Goal: Find specific page/section: Find specific page/section

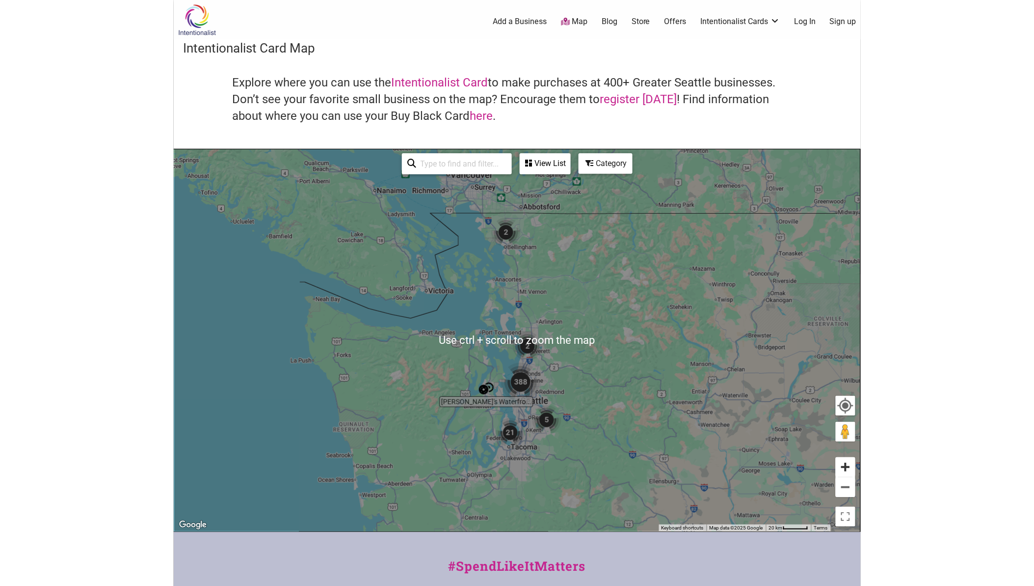
click at [843, 464] on button "Zoom in" at bounding box center [846, 467] width 20 height 20
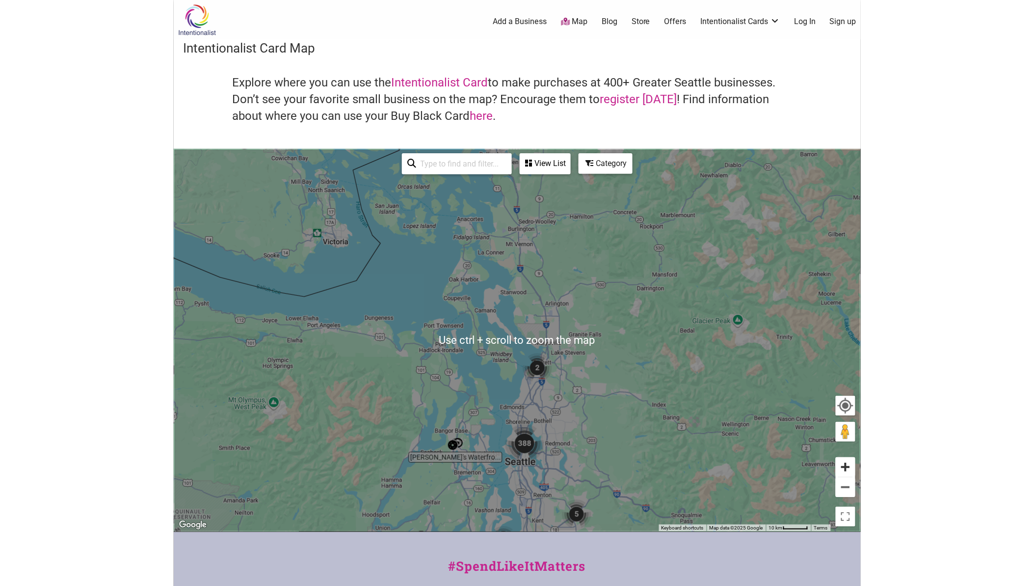
click at [843, 464] on button "Zoom in" at bounding box center [846, 467] width 20 height 20
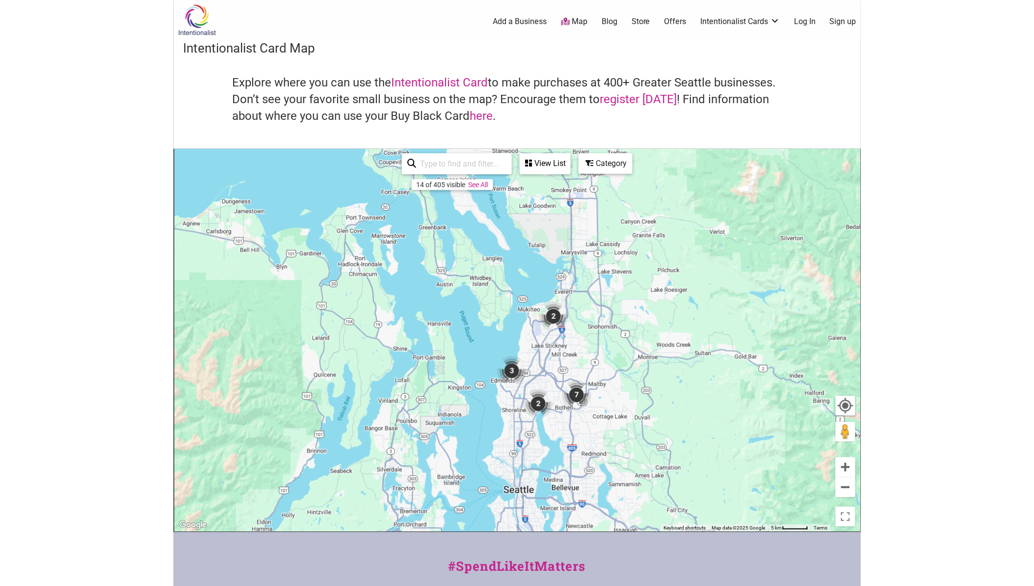
drag, startPoint x: 640, startPoint y: 421, endPoint x: 642, endPoint y: 357, distance: 63.9
click at [642, 357] on div "To navigate, press the arrow keys." at bounding box center [517, 340] width 686 height 382
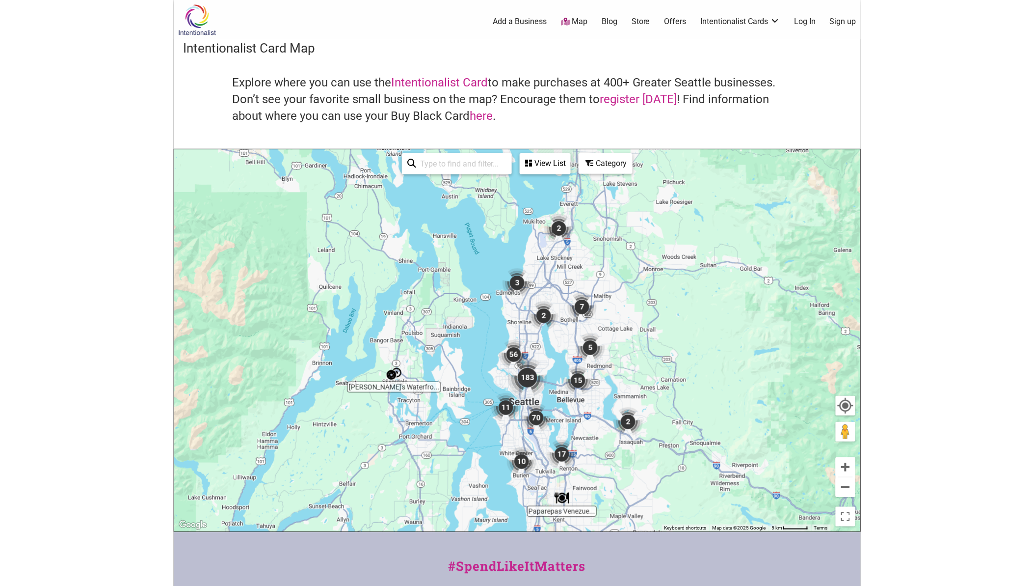
drag, startPoint x: 632, startPoint y: 415, endPoint x: 645, endPoint y: 377, distance: 40.7
click at [634, 379] on div "To navigate, press the arrow keys." at bounding box center [517, 340] width 686 height 382
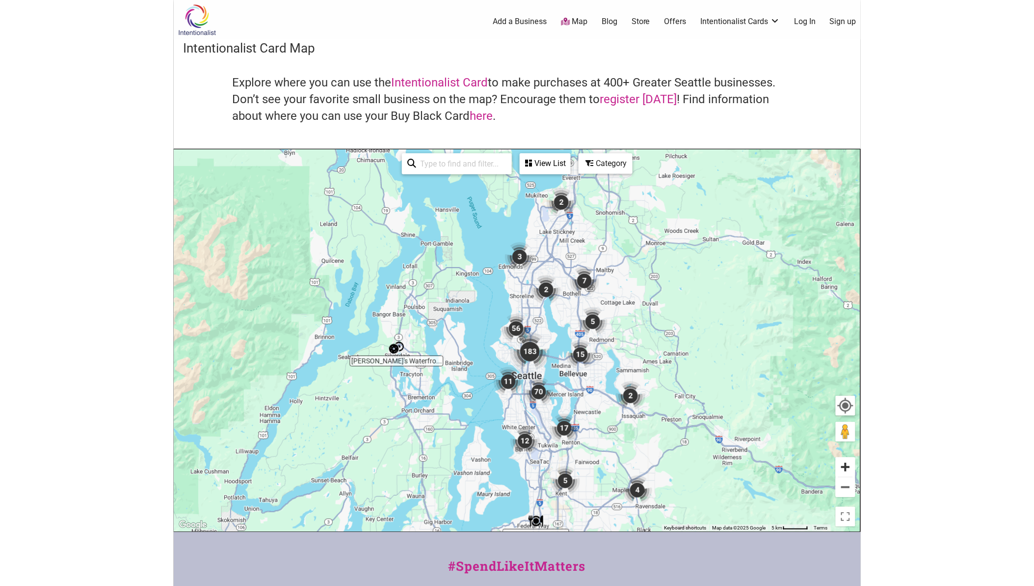
click at [851, 468] on button "Zoom in" at bounding box center [846, 467] width 20 height 20
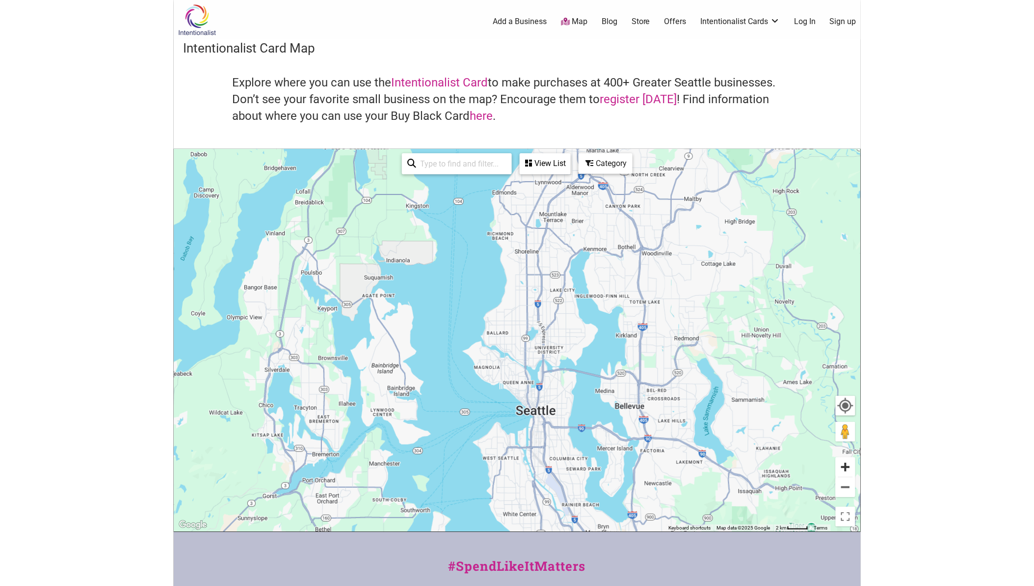
click at [851, 468] on button "Zoom in" at bounding box center [846, 467] width 20 height 20
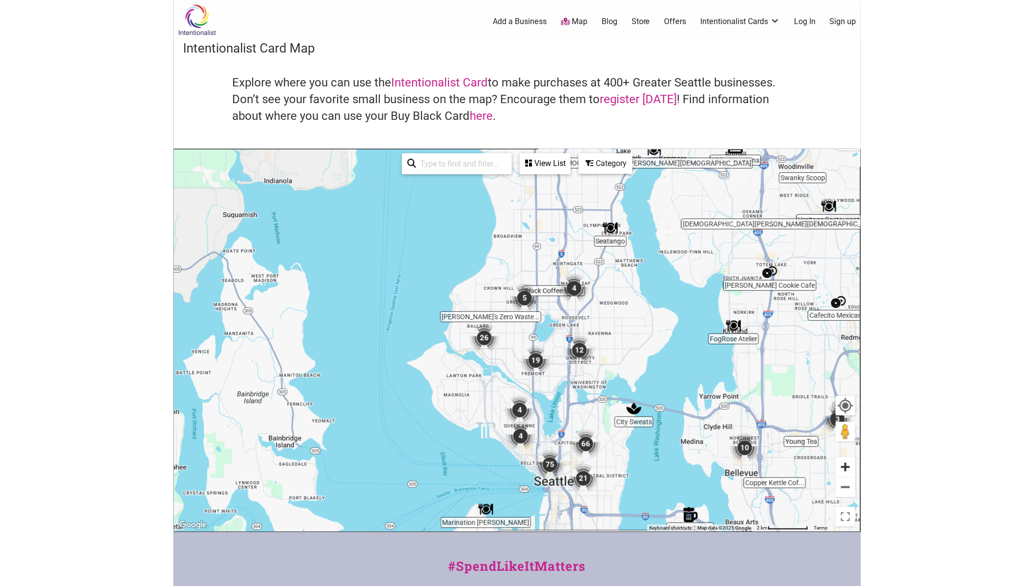
click at [851, 468] on button "Zoom in" at bounding box center [846, 467] width 20 height 20
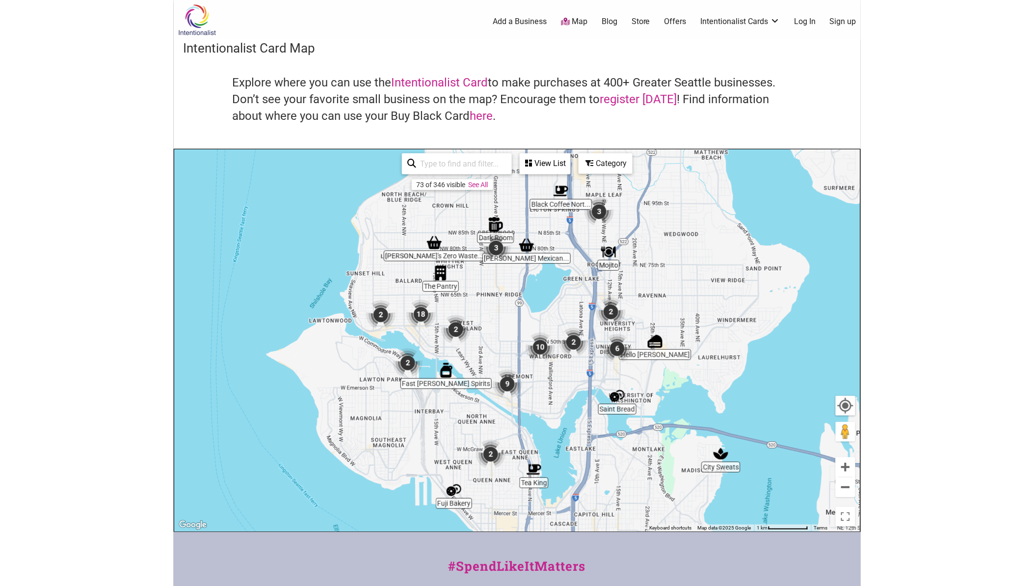
drag, startPoint x: 652, startPoint y: 415, endPoint x: 617, endPoint y: 379, distance: 49.6
click at [617, 379] on div "To navigate, press the arrow keys." at bounding box center [517, 340] width 686 height 382
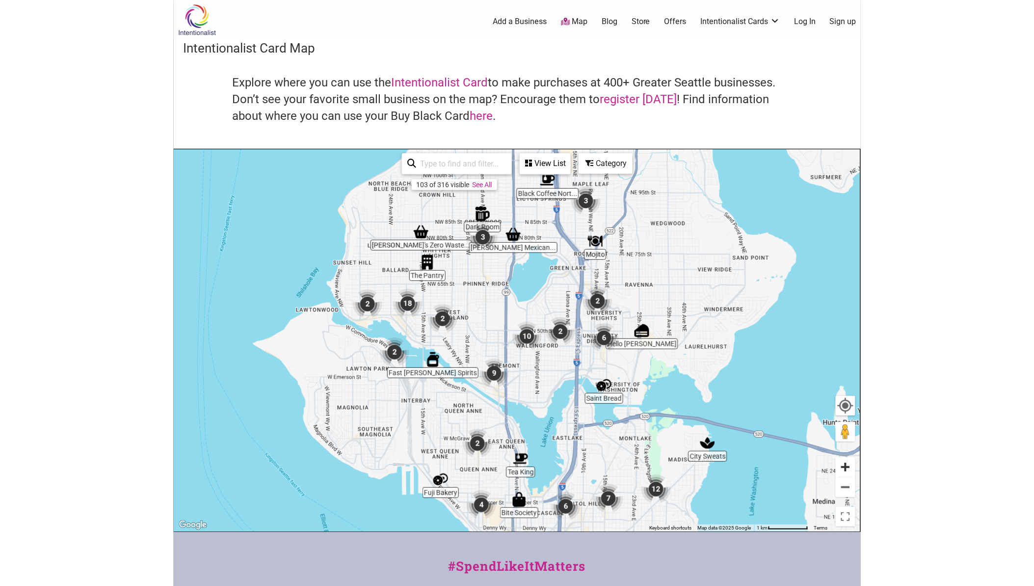
click at [841, 463] on button "Zoom in" at bounding box center [846, 467] width 20 height 20
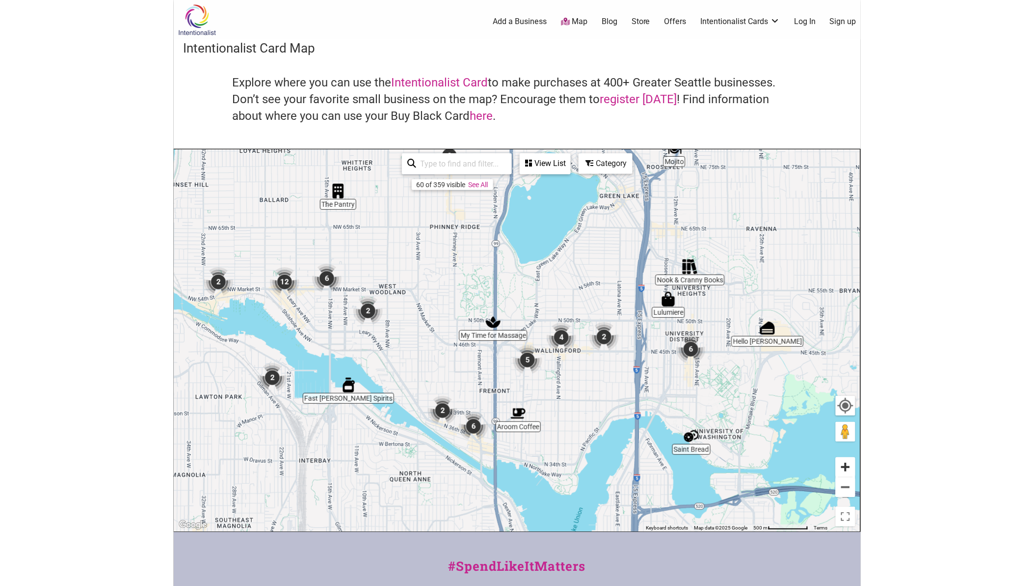
click at [842, 459] on button "Zoom in" at bounding box center [846, 467] width 20 height 20
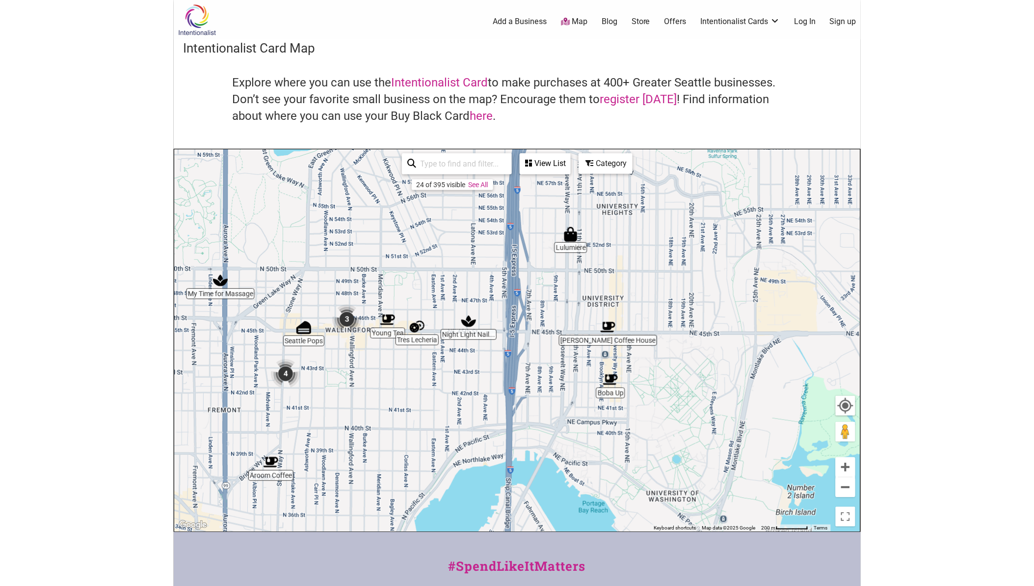
drag, startPoint x: 768, startPoint y: 432, endPoint x: 511, endPoint y: 401, distance: 258.7
click at [513, 401] on div "To navigate, press the arrow keys." at bounding box center [517, 340] width 686 height 382
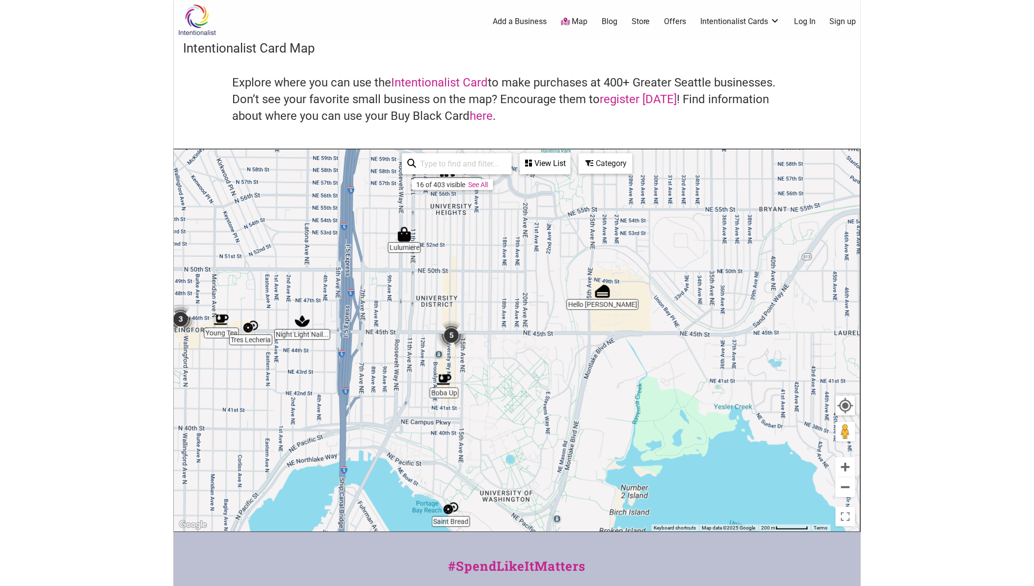
drag, startPoint x: 331, startPoint y: 386, endPoint x: 524, endPoint y: 351, distance: 196.0
click at [510, 355] on div "To navigate, press the arrow keys." at bounding box center [517, 340] width 686 height 382
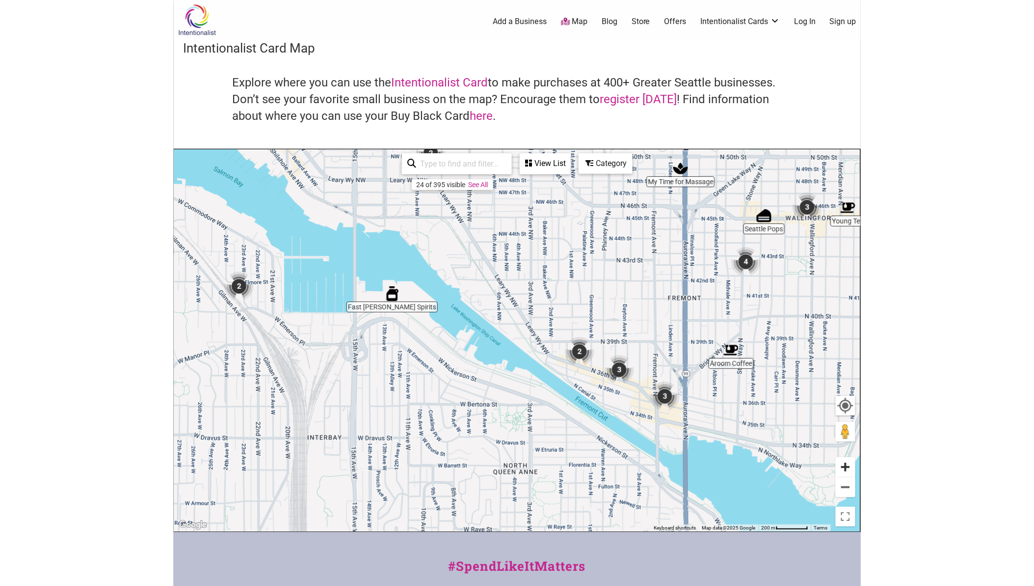
click at [840, 467] on button "Zoom in" at bounding box center [846, 467] width 20 height 20
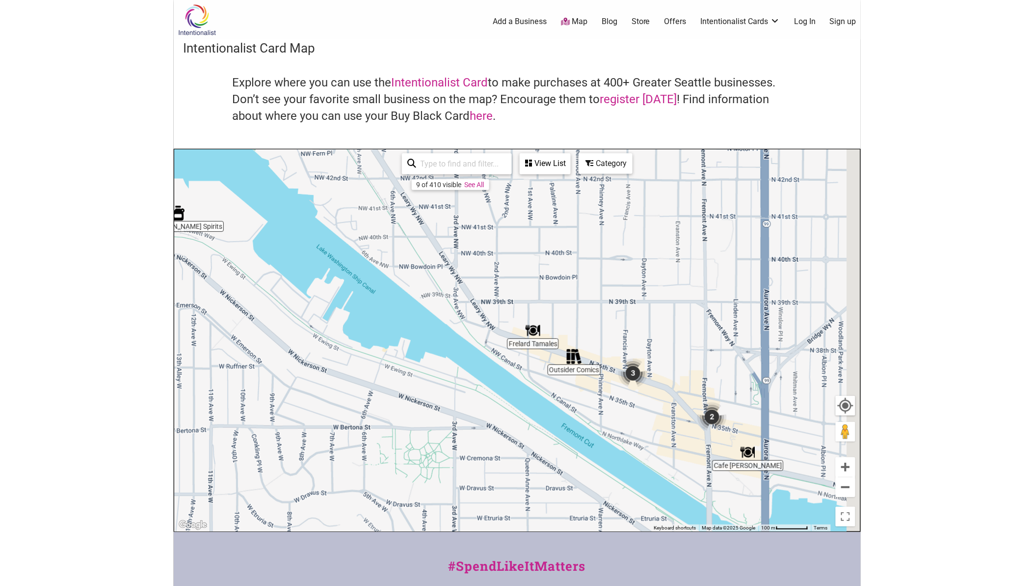
drag, startPoint x: 757, startPoint y: 432, endPoint x: 639, endPoint y: 380, distance: 129.2
click at [652, 384] on div "To navigate, press the arrow keys." at bounding box center [517, 340] width 686 height 382
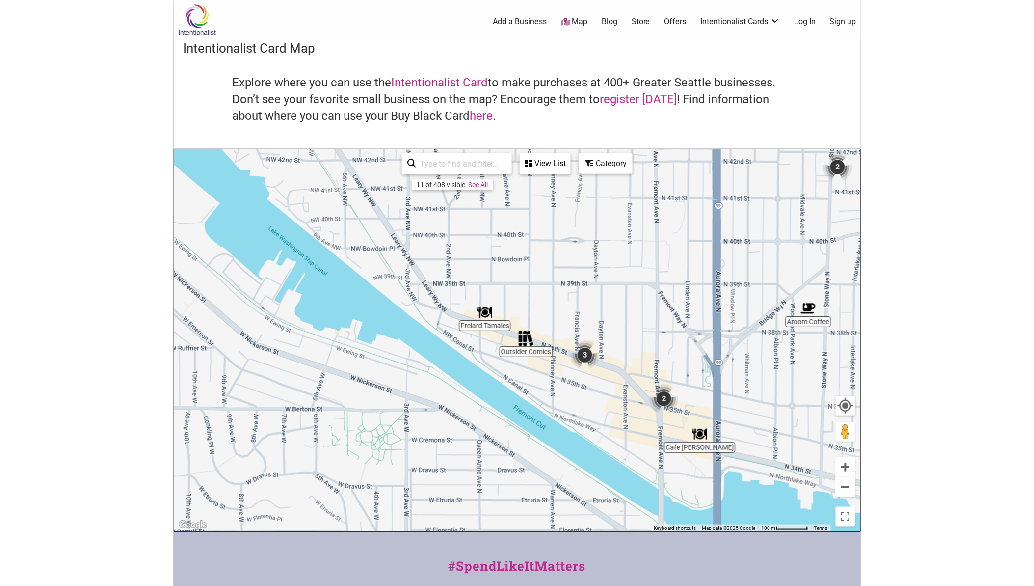
click at [484, 316] on img "Frelard Tamales" at bounding box center [485, 312] width 15 height 15
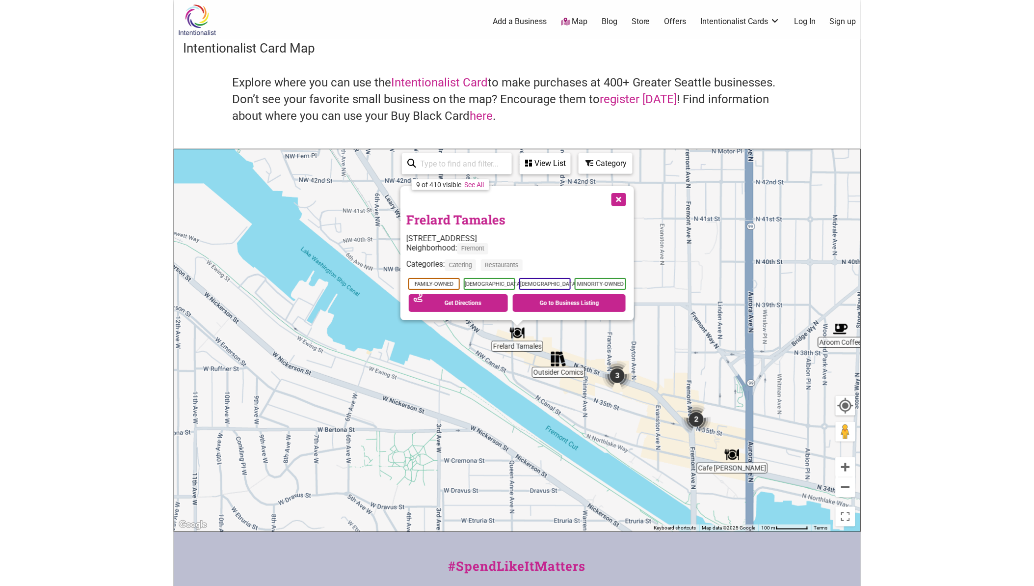
click at [618, 195] on button "Close" at bounding box center [618, 198] width 25 height 25
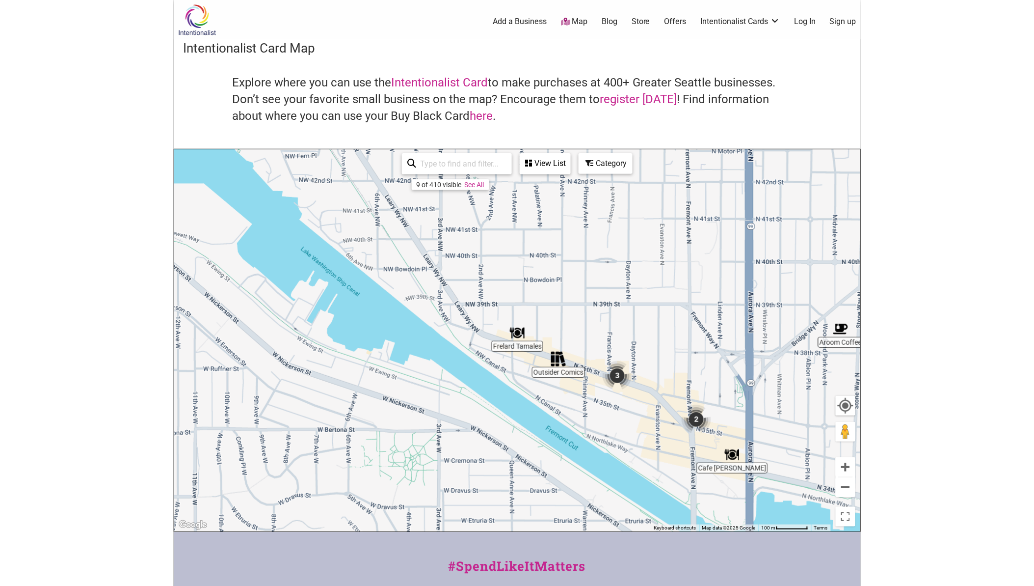
click at [551, 165] on div "View List" at bounding box center [545, 163] width 49 height 19
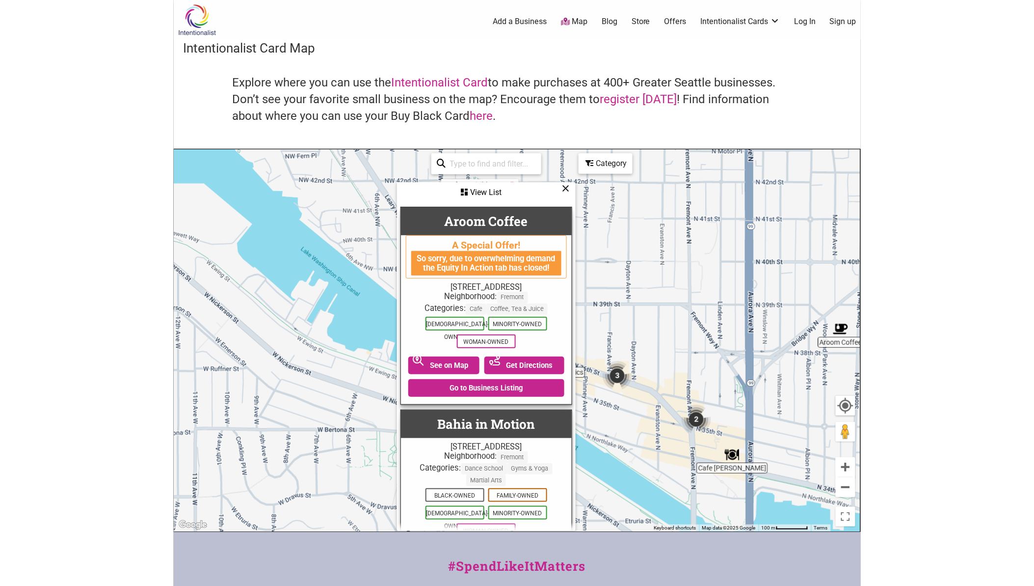
click at [515, 249] on div "A Special Offer!" at bounding box center [486, 245] width 150 height 11
click at [519, 267] on div "So sorry, due to overwhelming demand the Equity In Action tab has closed!" at bounding box center [486, 263] width 150 height 25
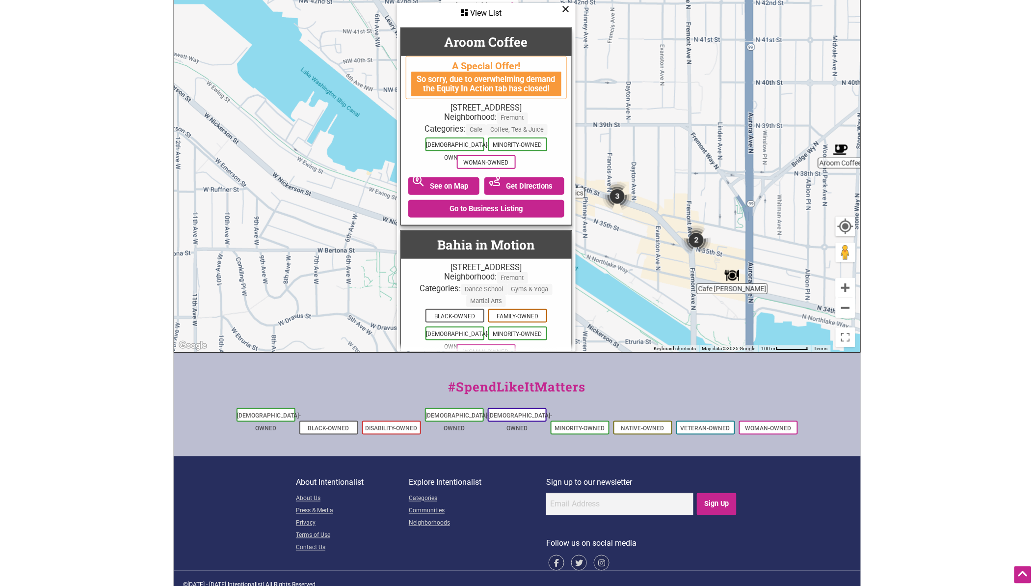
scroll to position [125, 0]
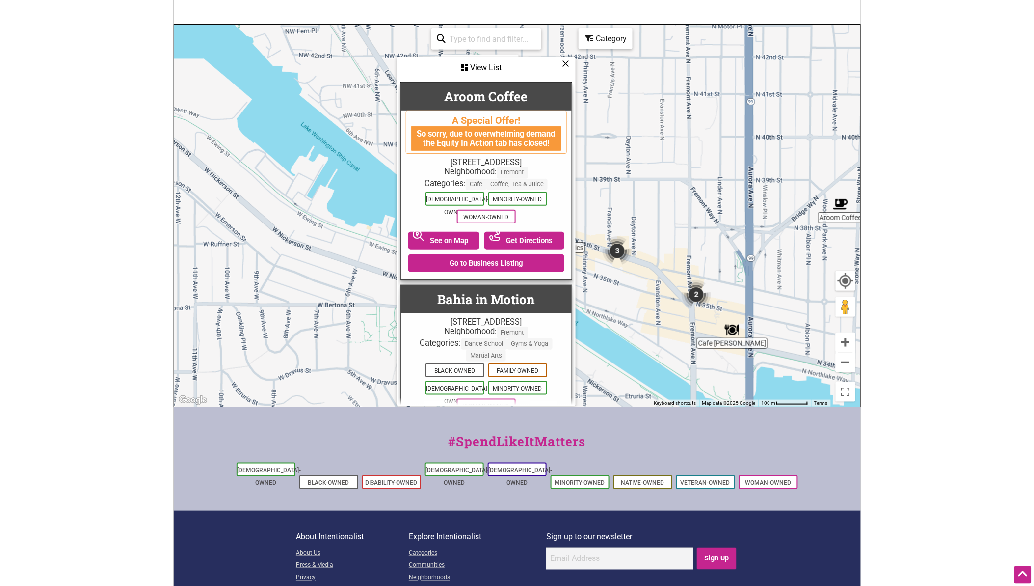
click at [510, 45] on input "search" at bounding box center [490, 38] width 89 height 19
type input "pasta"
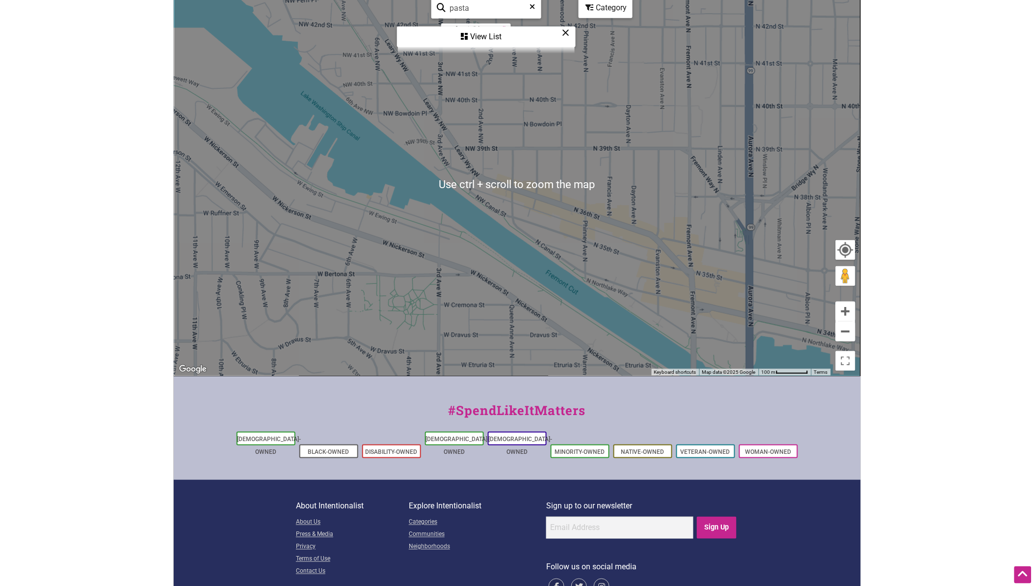
scroll to position [179, 0]
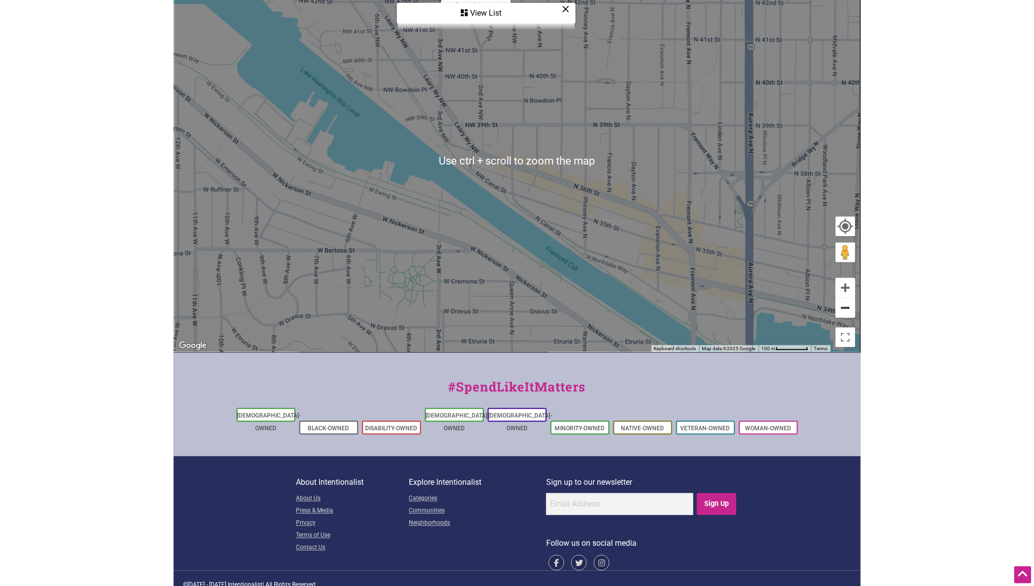
click at [842, 308] on button "Zoom out" at bounding box center [846, 308] width 20 height 20
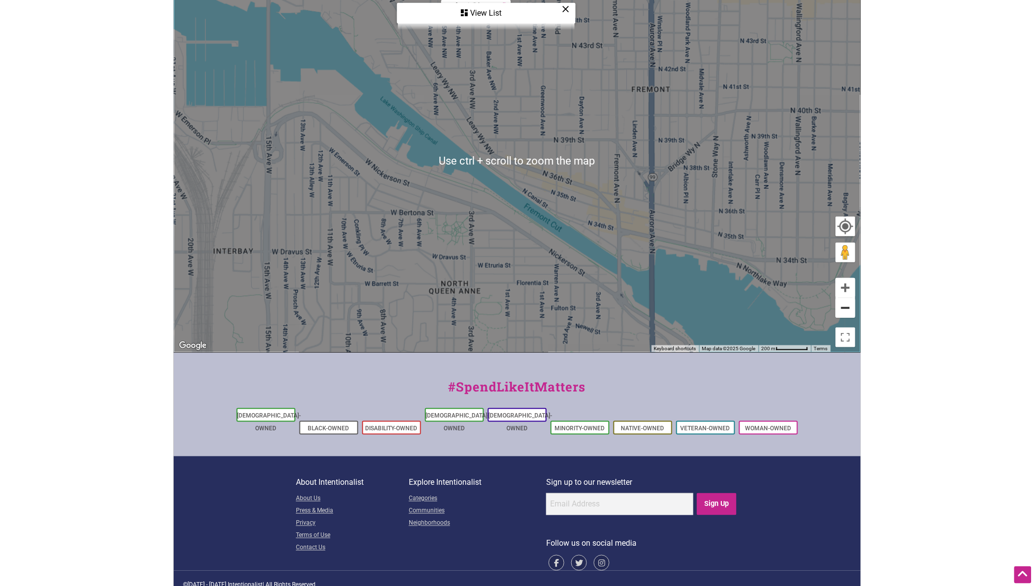
click at [842, 308] on button "Zoom out" at bounding box center [846, 308] width 20 height 20
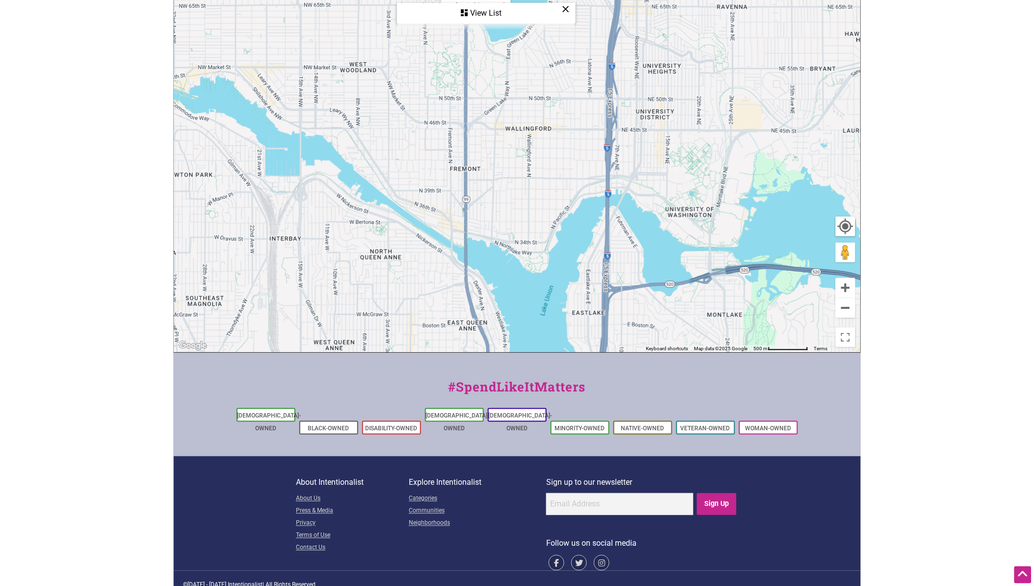
drag, startPoint x: 654, startPoint y: 141, endPoint x: 460, endPoint y: 73, distance: 205.6
click at [542, 180] on div "To navigate, press the arrow keys." at bounding box center [517, 161] width 686 height 382
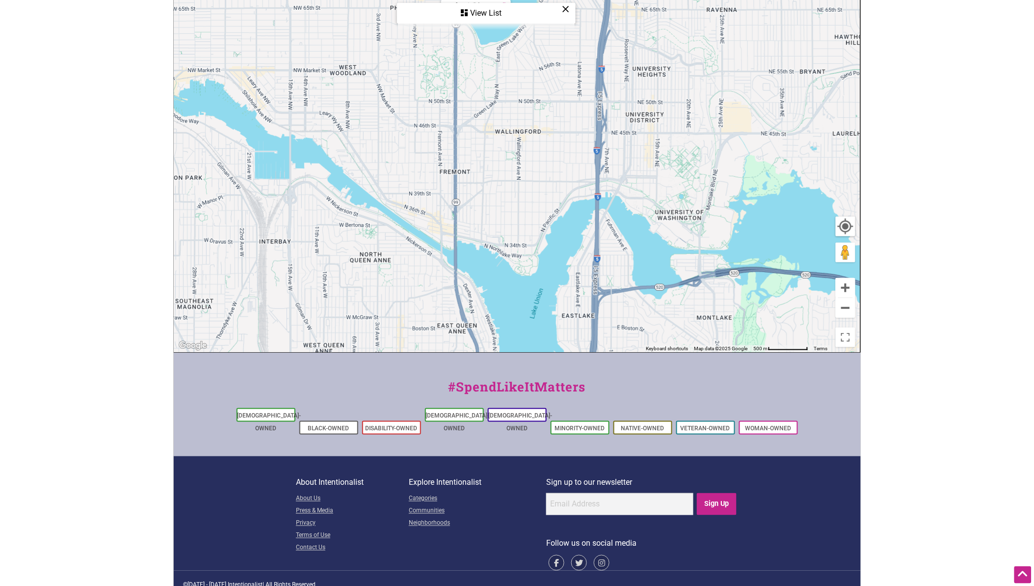
click at [464, 6] on div "View List" at bounding box center [486, 13] width 177 height 19
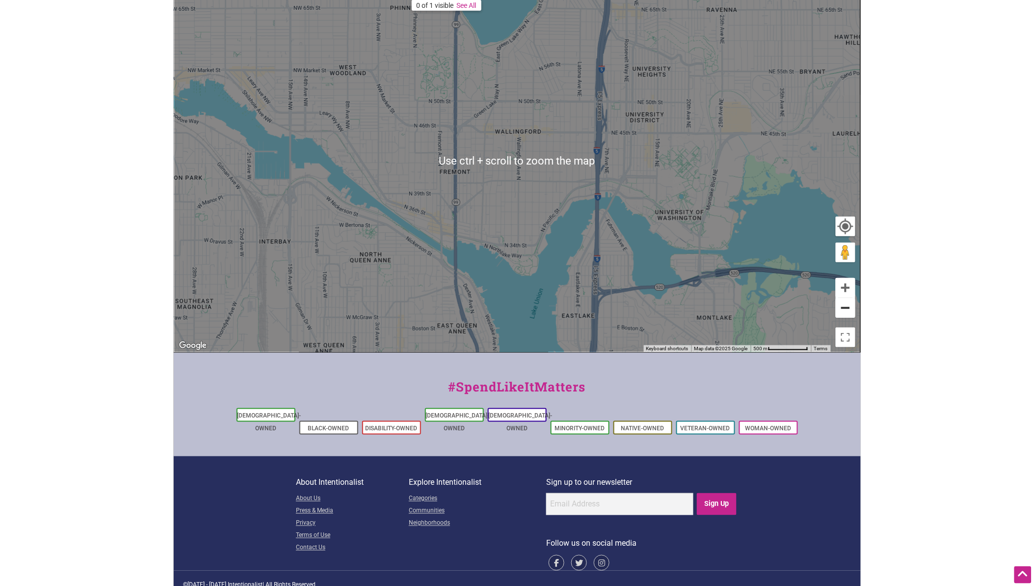
click at [850, 312] on button "Zoom out" at bounding box center [846, 308] width 20 height 20
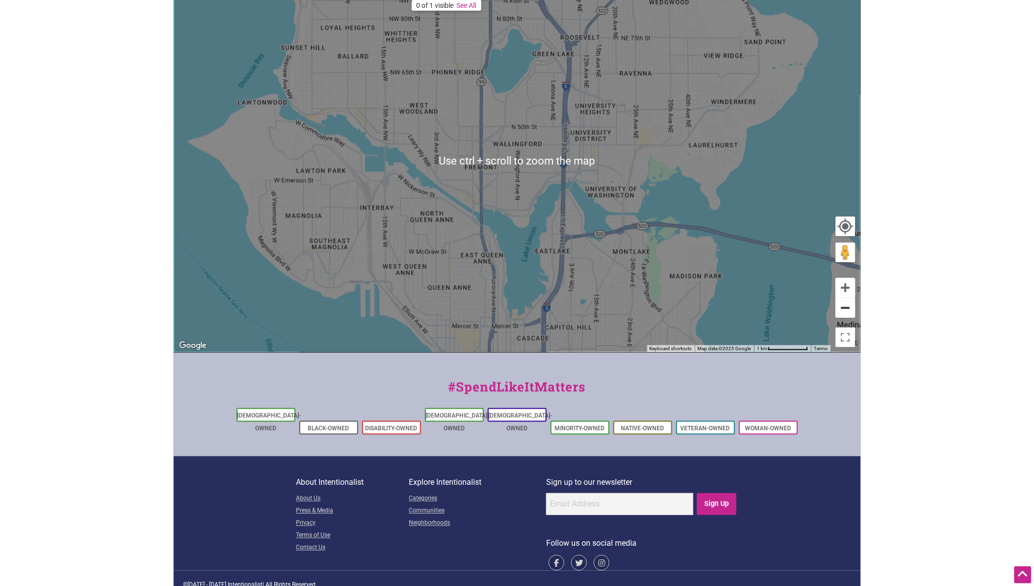
click at [850, 312] on button "Zoom out" at bounding box center [846, 308] width 20 height 20
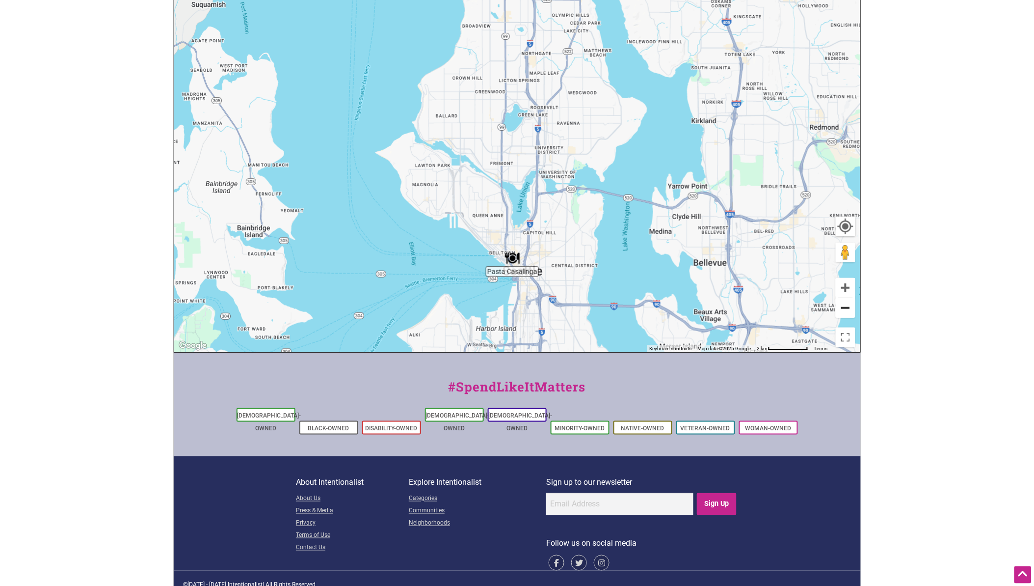
click at [849, 312] on button "Zoom out" at bounding box center [846, 308] width 20 height 20
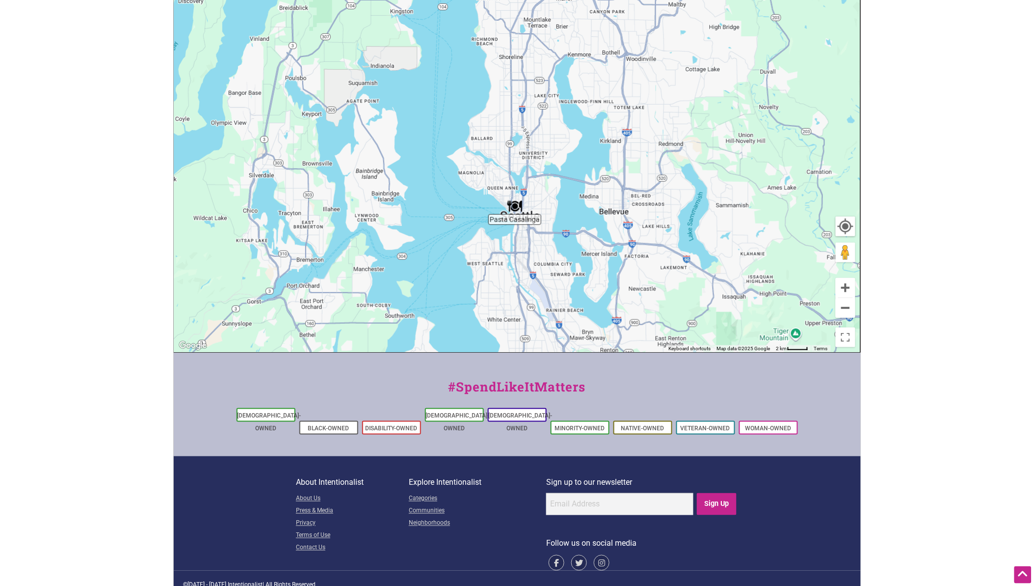
click at [514, 211] on img "Pasta Casalinga" at bounding box center [515, 206] width 15 height 15
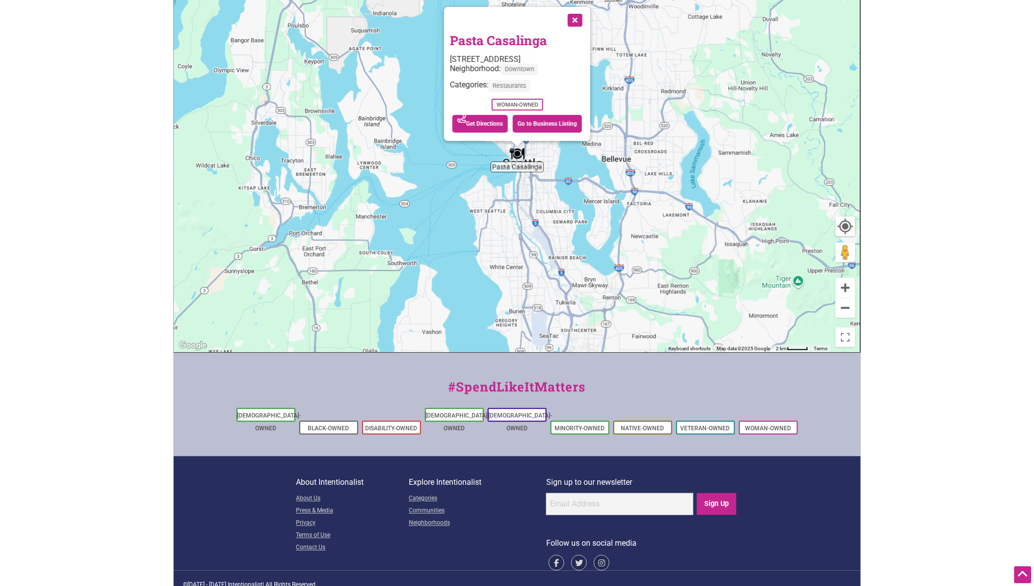
click at [507, 35] on link "Pasta Casalinga" at bounding box center [498, 40] width 97 height 17
click at [572, 15] on button "Close" at bounding box center [574, 19] width 25 height 25
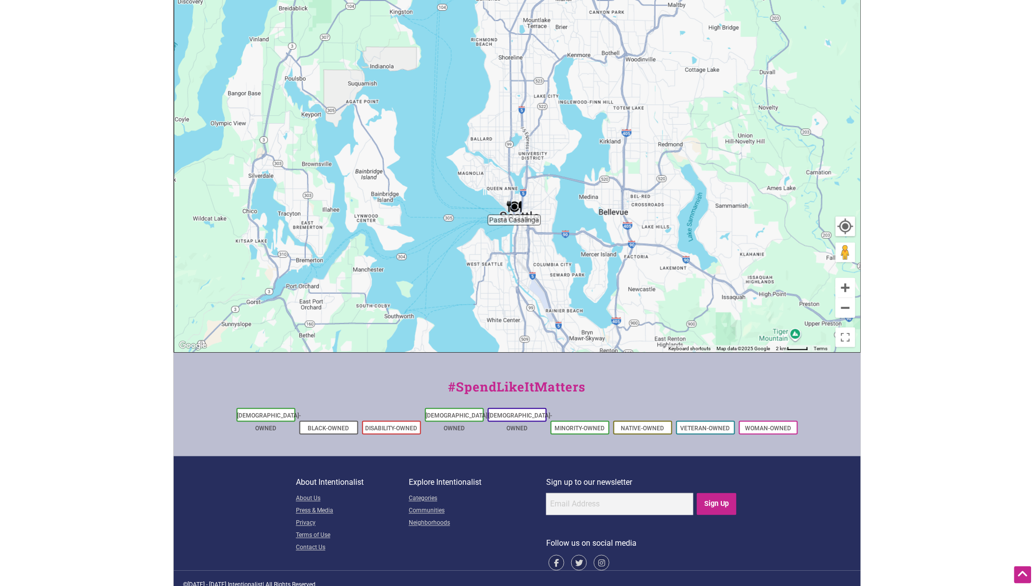
drag, startPoint x: 624, startPoint y: 110, endPoint x: 616, endPoint y: 177, distance: 67.2
click at [619, 175] on div "To navigate, press the arrow keys." at bounding box center [517, 161] width 686 height 382
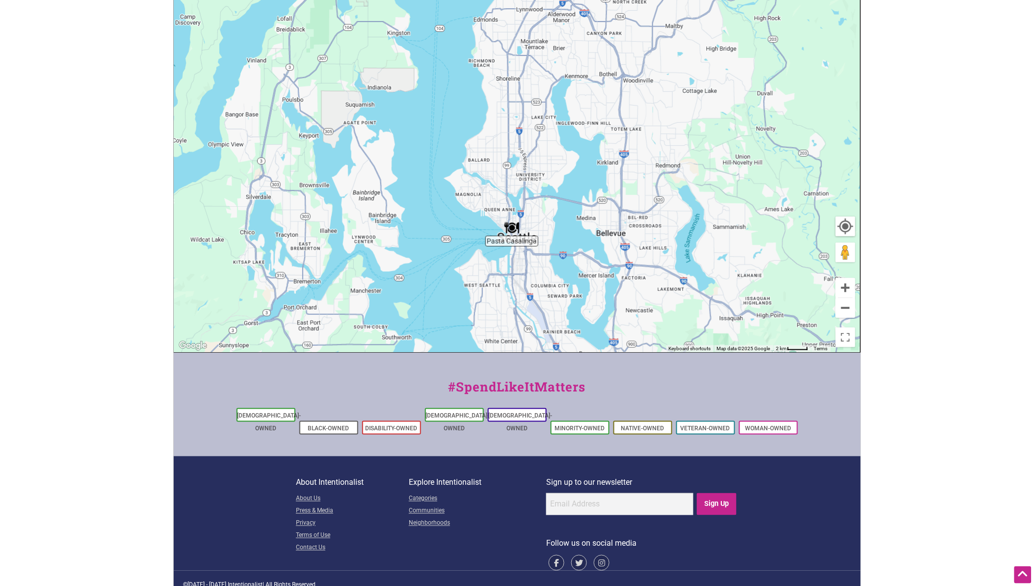
scroll to position [16, 0]
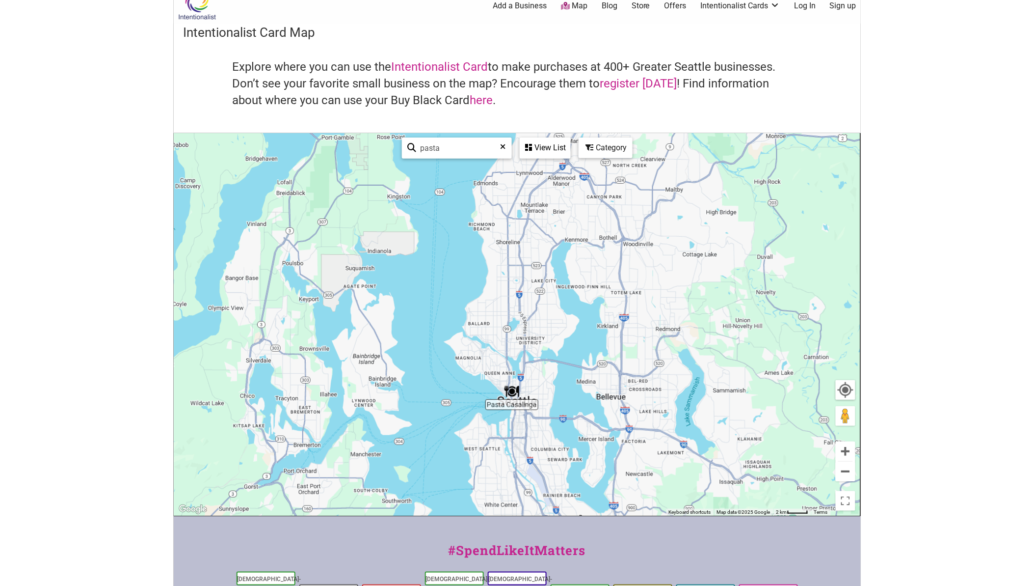
click at [535, 148] on div "View List" at bounding box center [545, 147] width 49 height 19
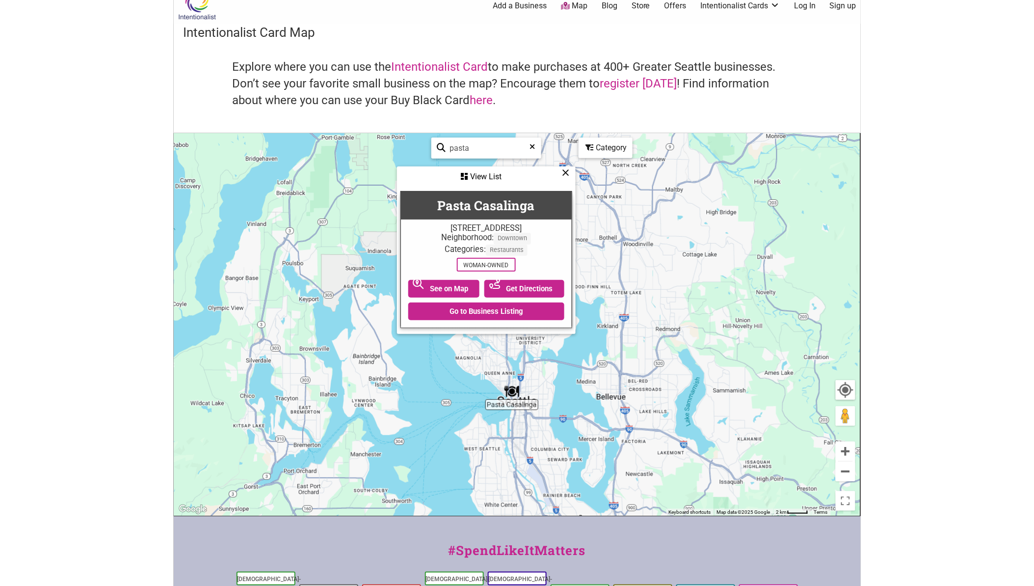
click at [563, 177] on div "View List" at bounding box center [486, 176] width 177 height 19
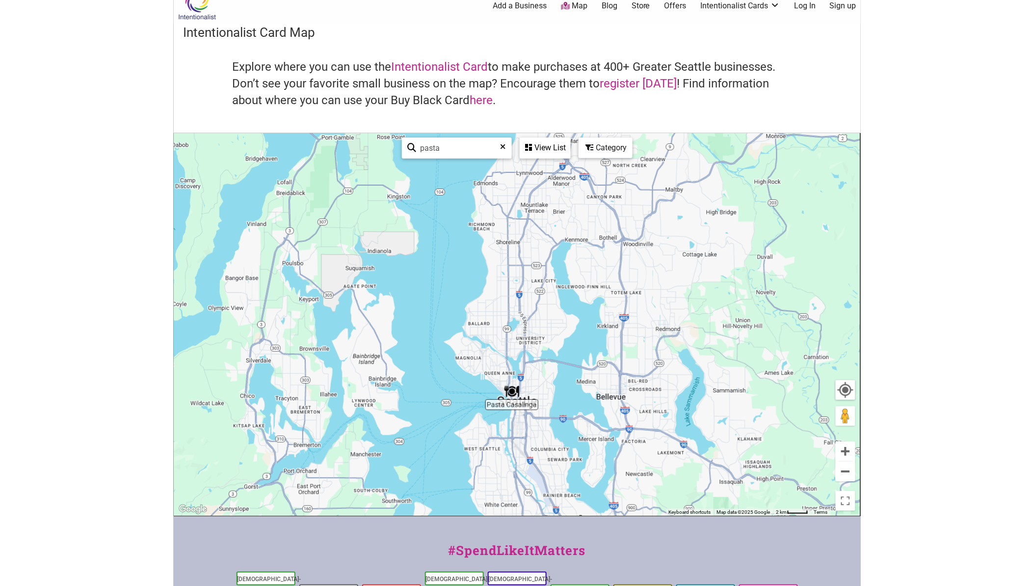
click at [505, 143] on icon at bounding box center [503, 150] width 5 height 15
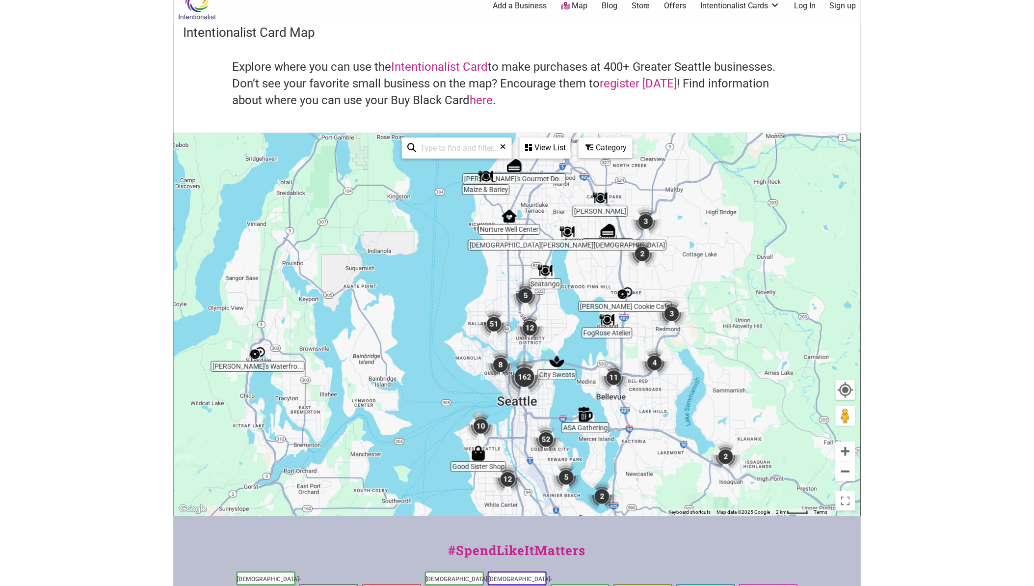
click at [570, 146] on div "Category" at bounding box center [545, 147] width 49 height 19
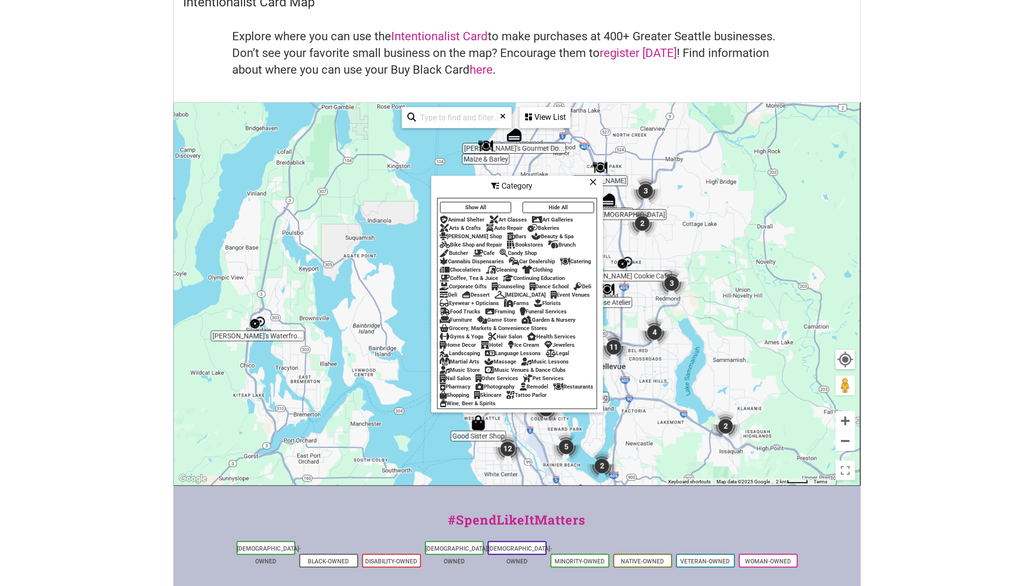
scroll to position [70, 0]
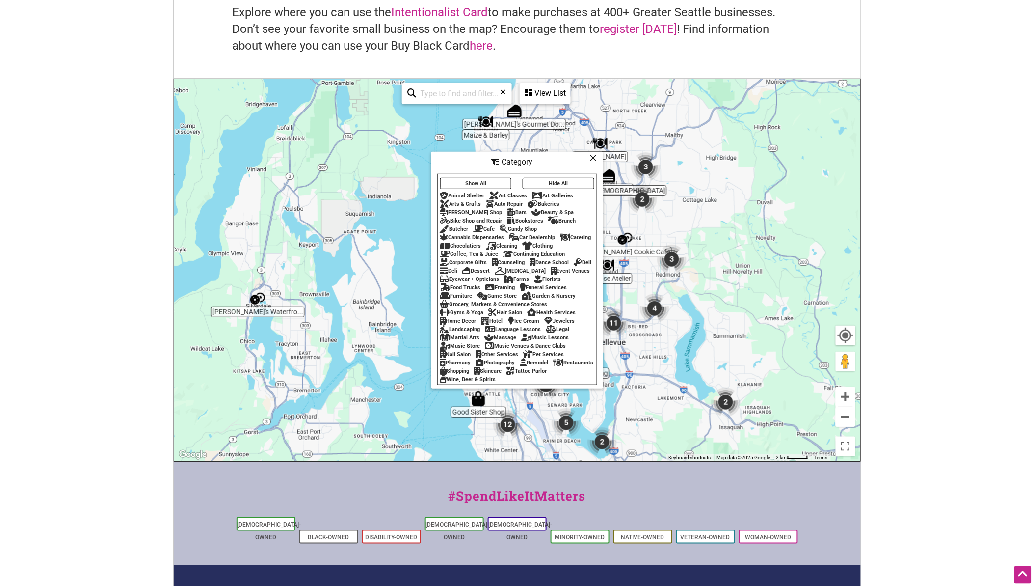
click at [554, 366] on div "Restaurants" at bounding box center [574, 362] width 40 height 6
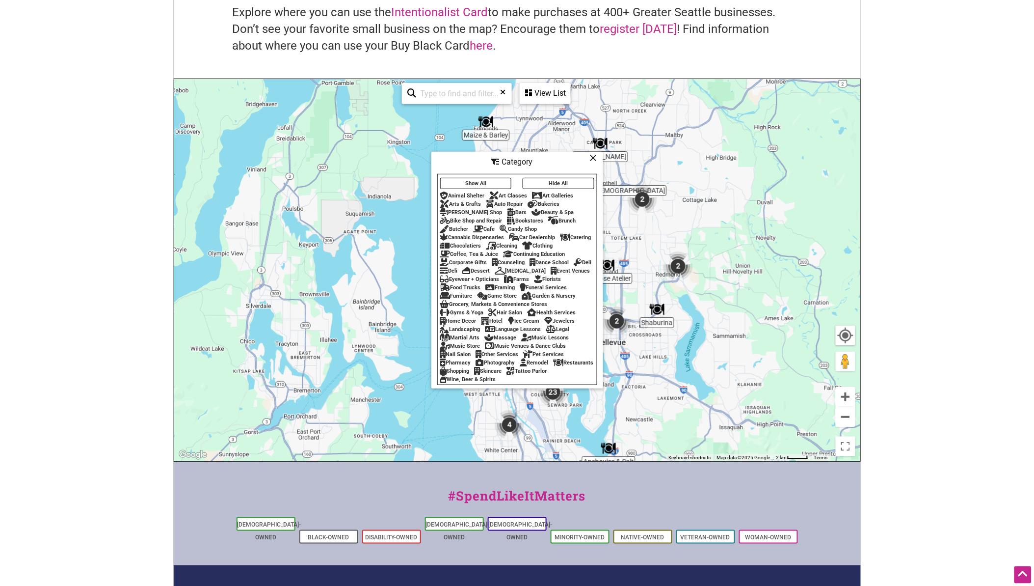
click at [590, 155] on div "Category" at bounding box center [517, 162] width 170 height 19
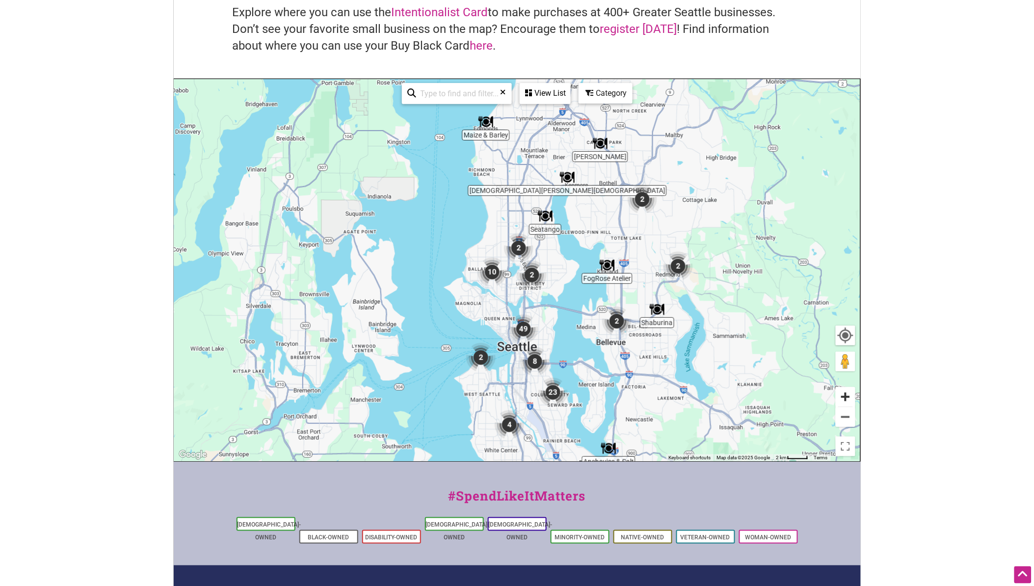
click at [843, 394] on button "Zoom in" at bounding box center [846, 397] width 20 height 20
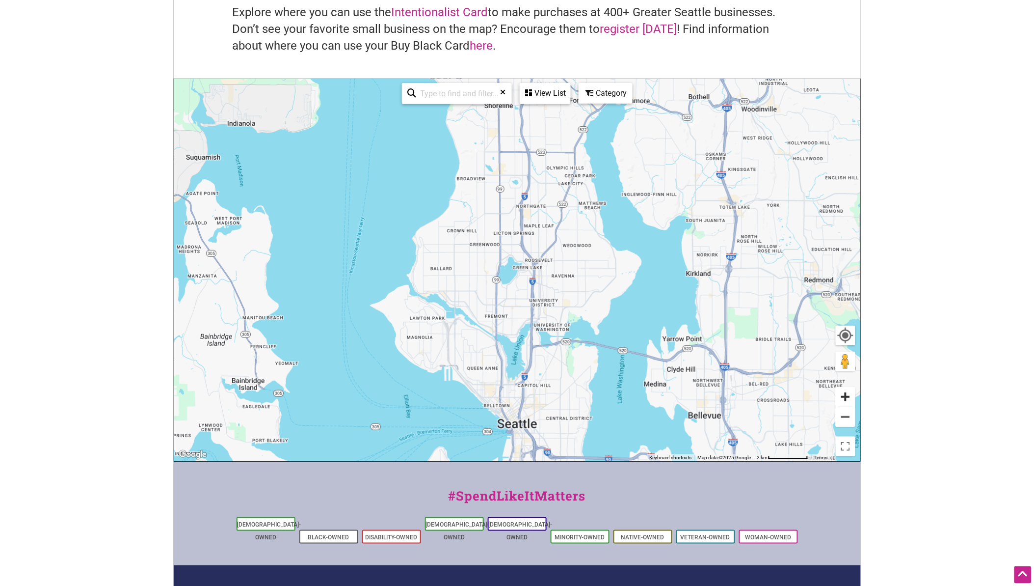
click at [843, 394] on button "Zoom in" at bounding box center [846, 397] width 20 height 20
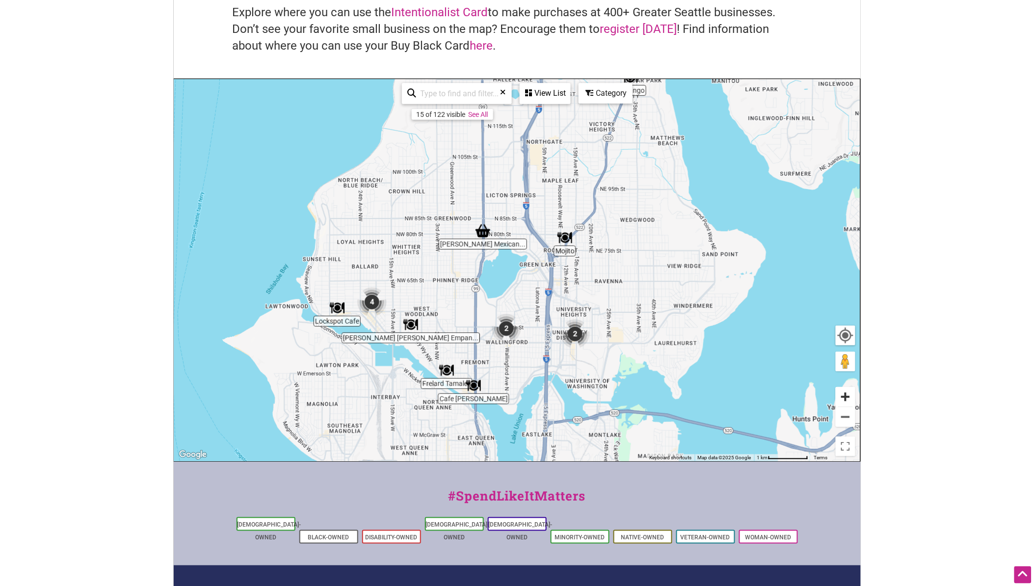
click at [843, 394] on button "Zoom in" at bounding box center [846, 397] width 20 height 20
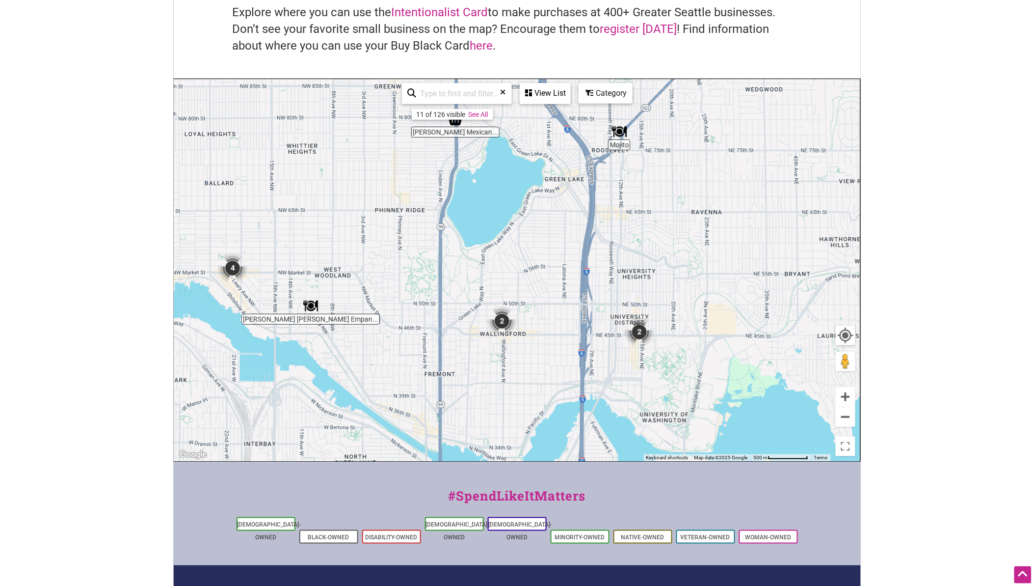
drag, startPoint x: 644, startPoint y: 346, endPoint x: 650, endPoint y: 301, distance: 45.1
click at [650, 302] on div "To navigate, press the arrow keys." at bounding box center [517, 270] width 686 height 382
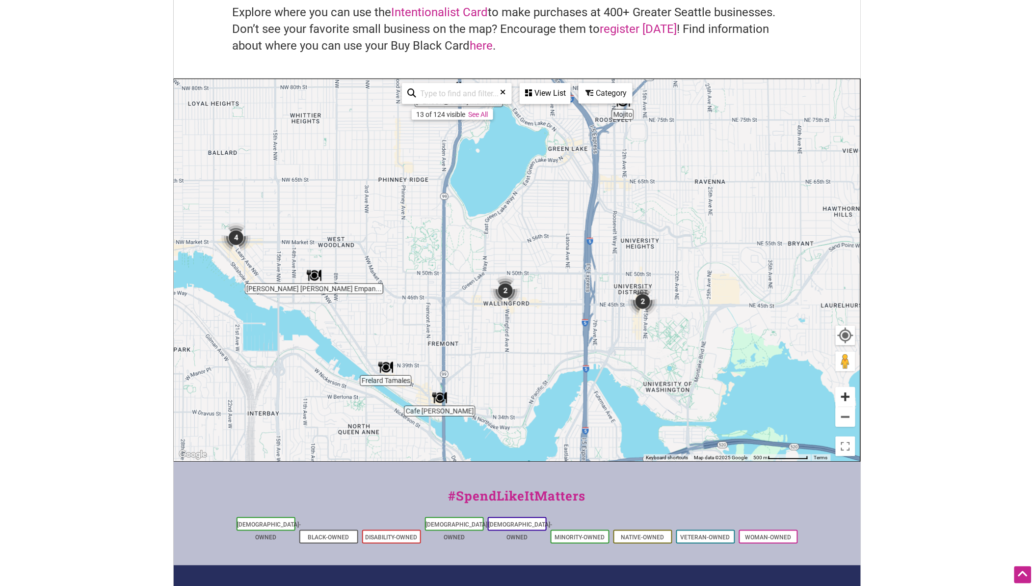
click at [850, 397] on button "Zoom in" at bounding box center [846, 397] width 20 height 20
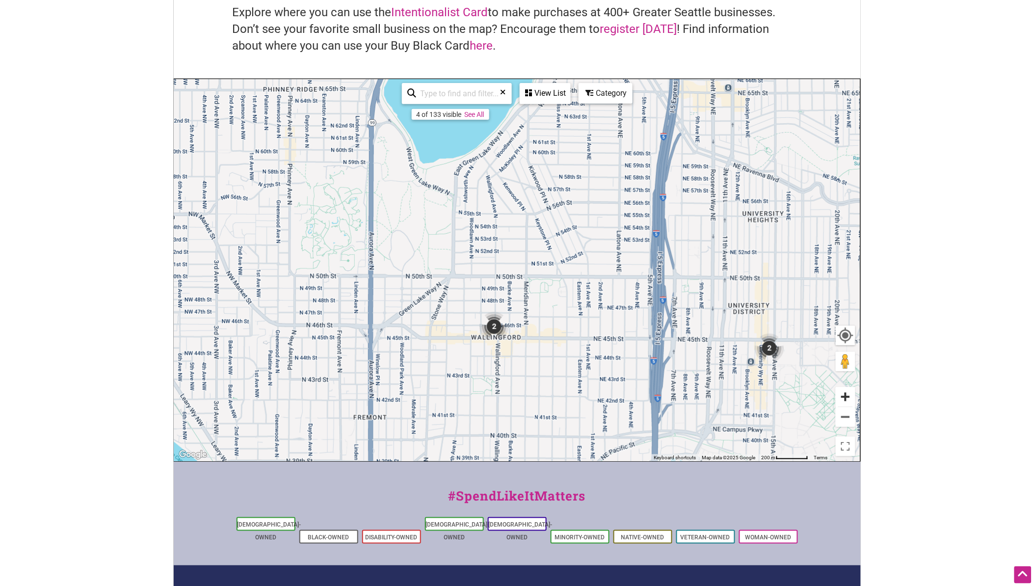
click at [850, 397] on button "Zoom in" at bounding box center [846, 397] width 20 height 20
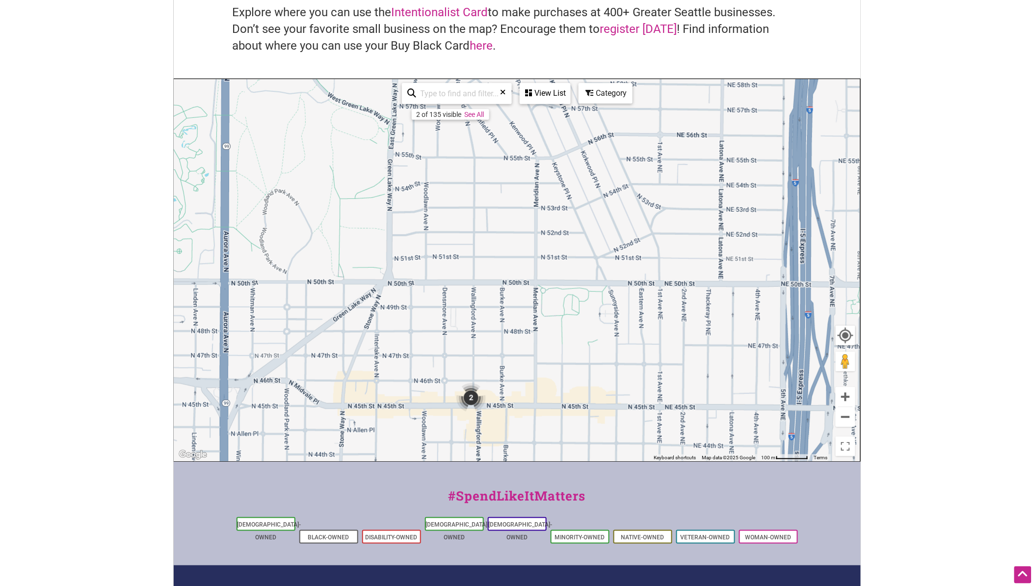
click at [567, 278] on div "To navigate, press the arrow keys." at bounding box center [517, 270] width 686 height 382
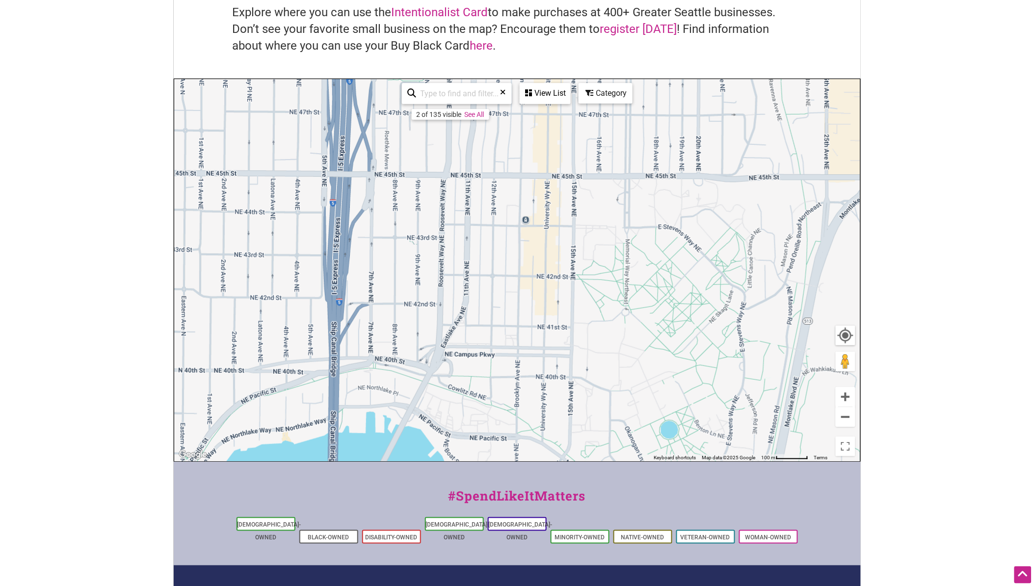
drag, startPoint x: 587, startPoint y: 276, endPoint x: 548, endPoint y: 272, distance: 39.4
click at [571, 358] on div "To navigate, press the arrow keys." at bounding box center [517, 270] width 686 height 382
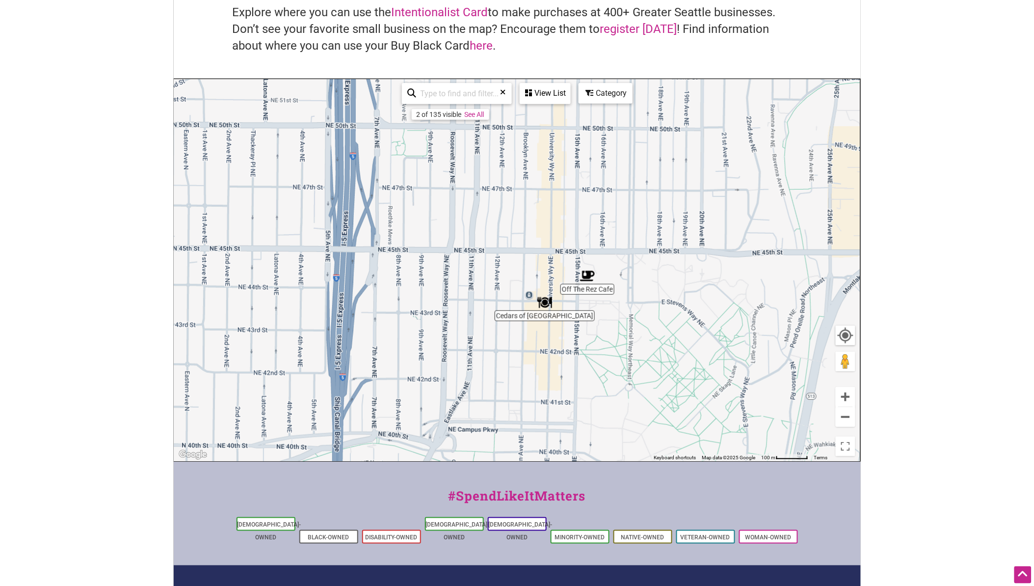
drag, startPoint x: 537, startPoint y: 210, endPoint x: 541, endPoint y: 273, distance: 63.0
click at [541, 272] on div "To navigate, press the arrow keys." at bounding box center [517, 270] width 686 height 382
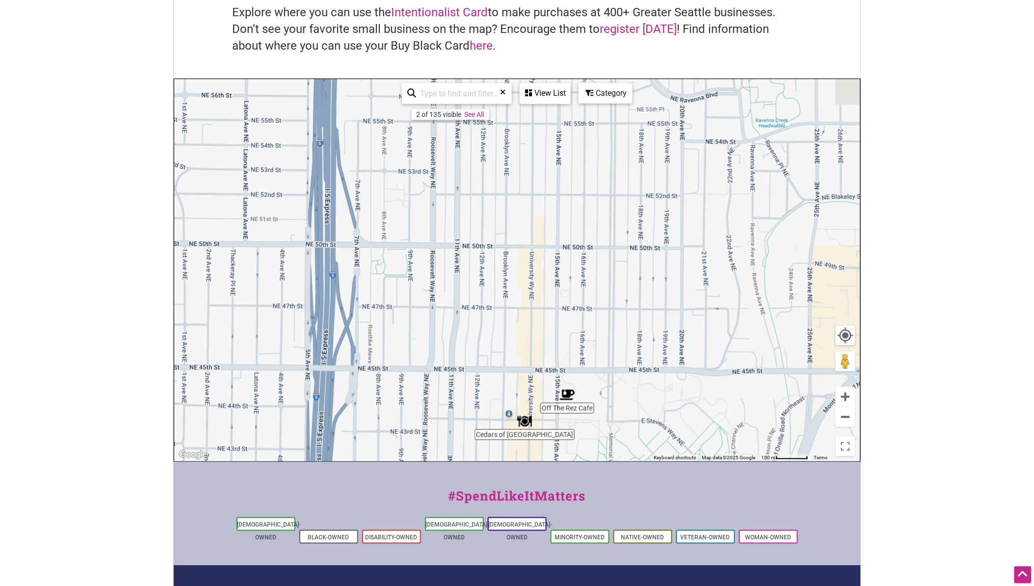
drag, startPoint x: 496, startPoint y: 129, endPoint x: 490, endPoint y: 116, distance: 14.1
click at [491, 118] on div "To navigate, press the arrow keys." at bounding box center [517, 270] width 686 height 382
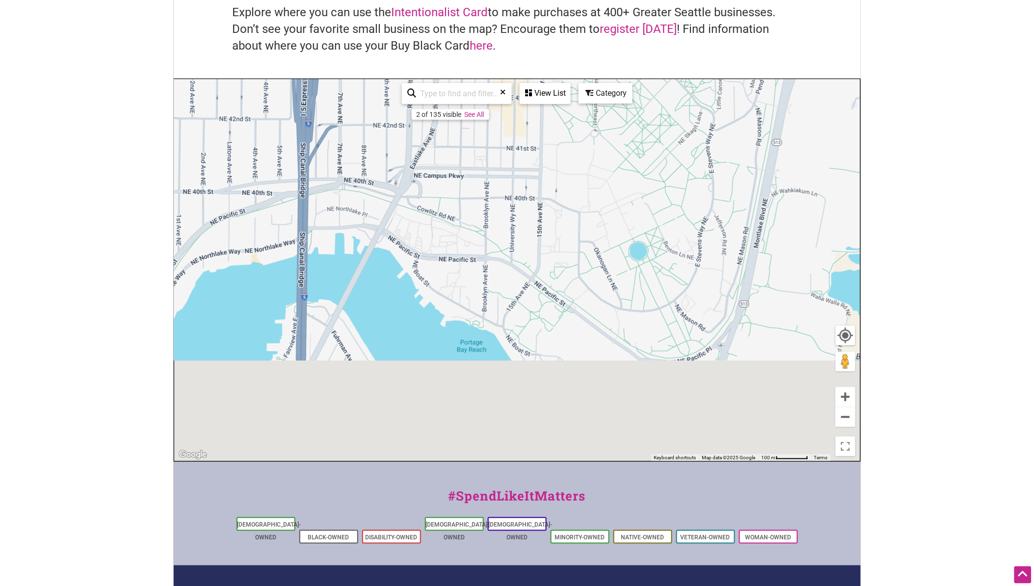
drag, startPoint x: 411, startPoint y: 239, endPoint x: 555, endPoint y: 33, distance: 250.7
click at [537, 74] on div "Intentionalist Card Map Explore where you can use the Intentionalist Card to ma…" at bounding box center [517, 215] width 687 height 492
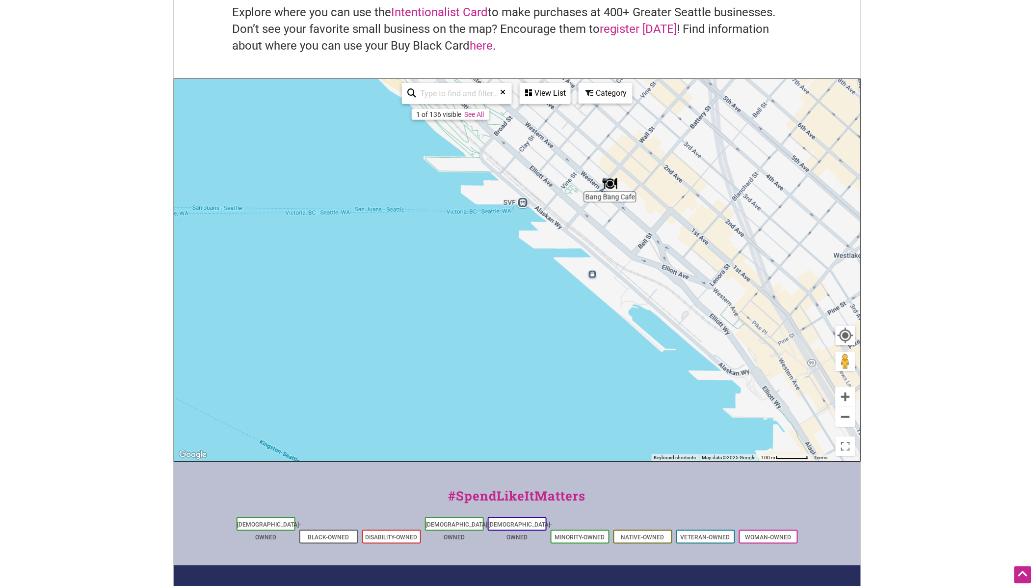
drag, startPoint x: 632, startPoint y: 203, endPoint x: 491, endPoint y: 293, distance: 167.4
click at [517, 286] on div "To navigate, press the arrow keys." at bounding box center [517, 270] width 686 height 382
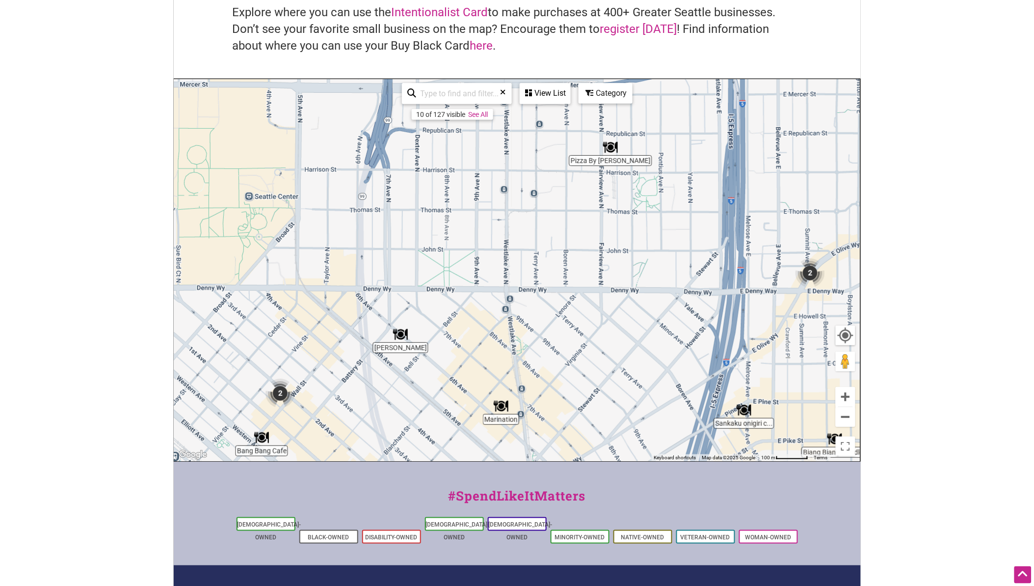
click at [399, 337] on img "Maiz Molino" at bounding box center [400, 334] width 15 height 15
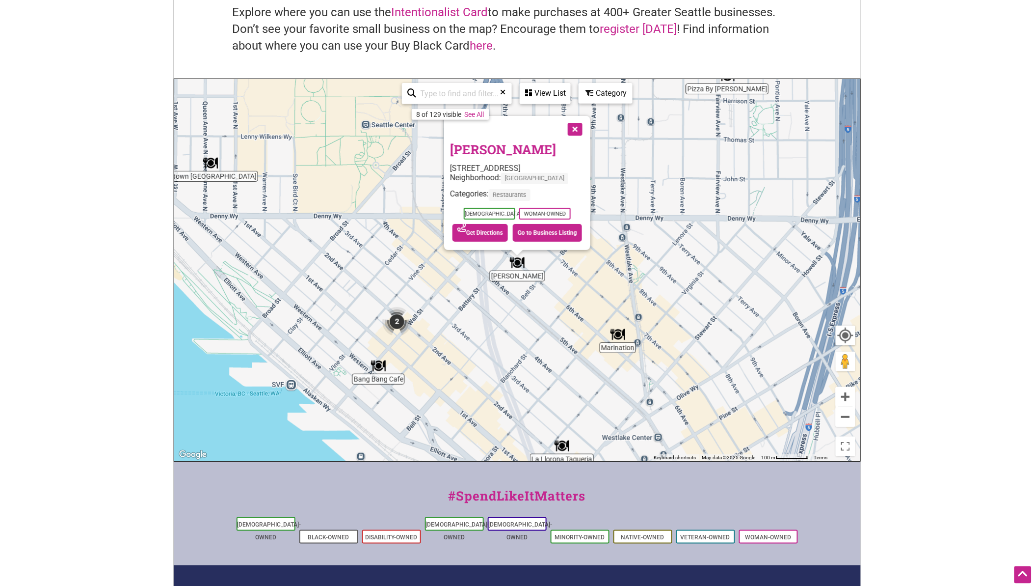
click at [571, 128] on button "Close" at bounding box center [574, 128] width 25 height 25
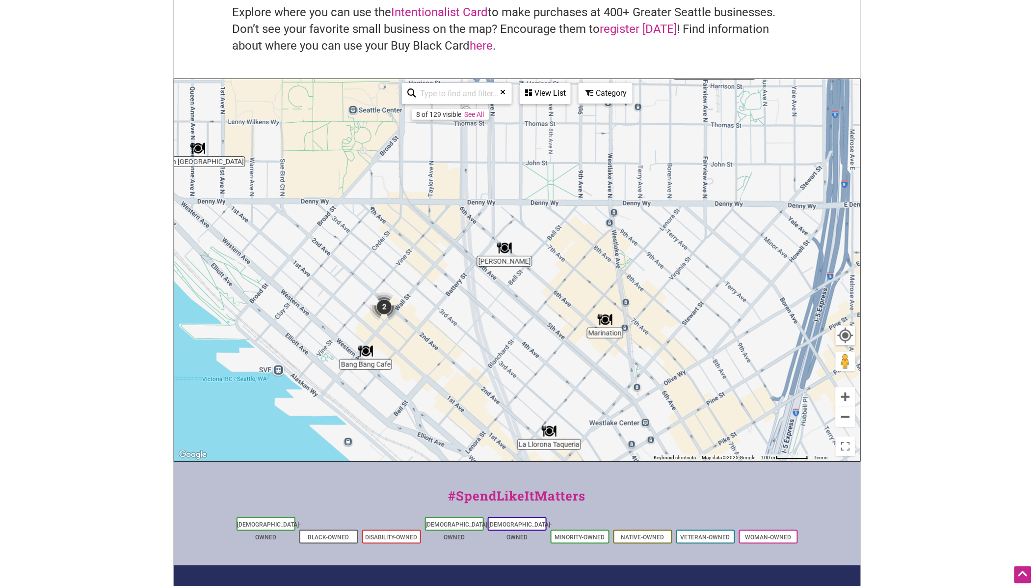
drag, startPoint x: 656, startPoint y: 337, endPoint x: 542, endPoint y: 221, distance: 162.5
click at [545, 224] on div "To navigate, press the arrow keys." at bounding box center [517, 270] width 686 height 382
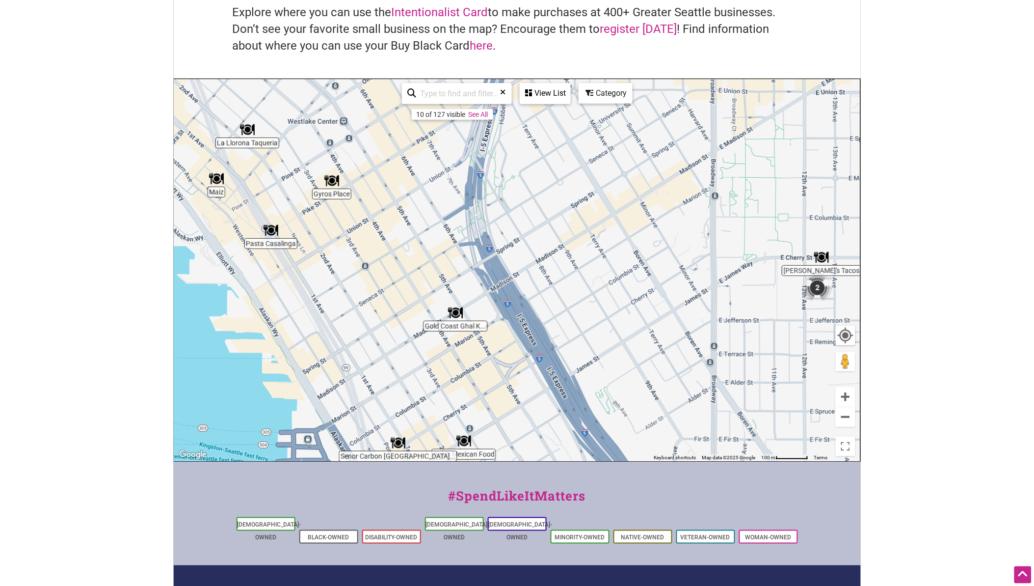
drag, startPoint x: 620, startPoint y: 288, endPoint x: 602, endPoint y: 234, distance: 56.7
click at [602, 236] on div "To navigate, press the arrow keys." at bounding box center [517, 270] width 686 height 382
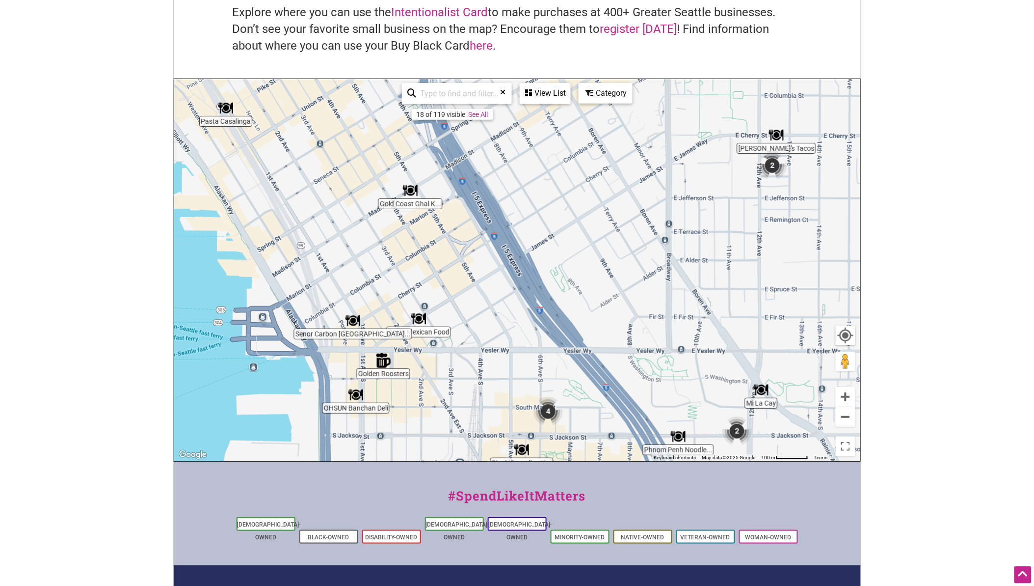
drag, startPoint x: 631, startPoint y: 271, endPoint x: 581, endPoint y: 186, distance: 99.2
click at [585, 193] on div "To navigate, press the arrow keys." at bounding box center [517, 270] width 686 height 382
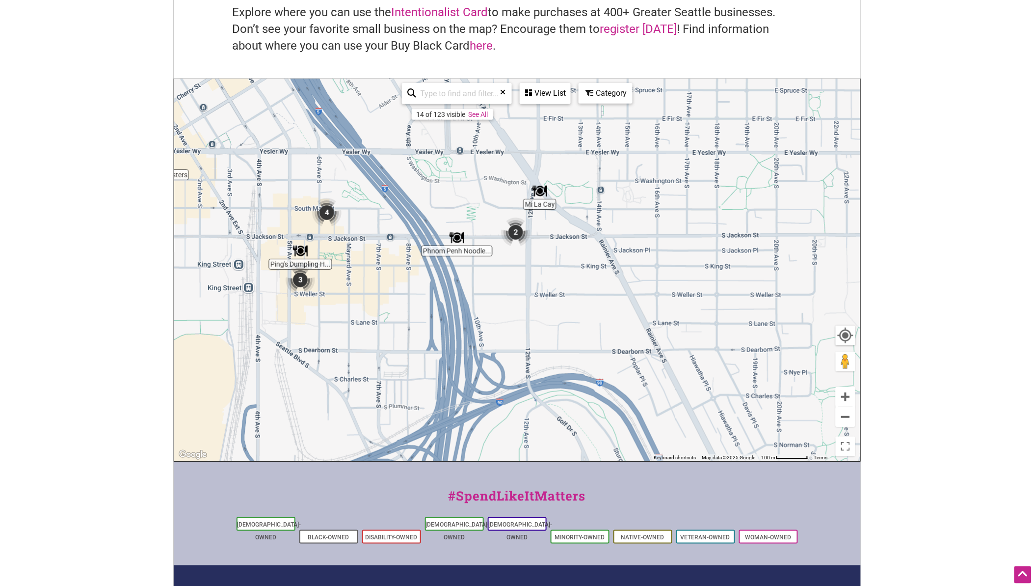
drag, startPoint x: 634, startPoint y: 184, endPoint x: 566, endPoint y: 249, distance: 94.8
click at [566, 248] on div "To navigate, press the arrow keys." at bounding box center [517, 270] width 686 height 382
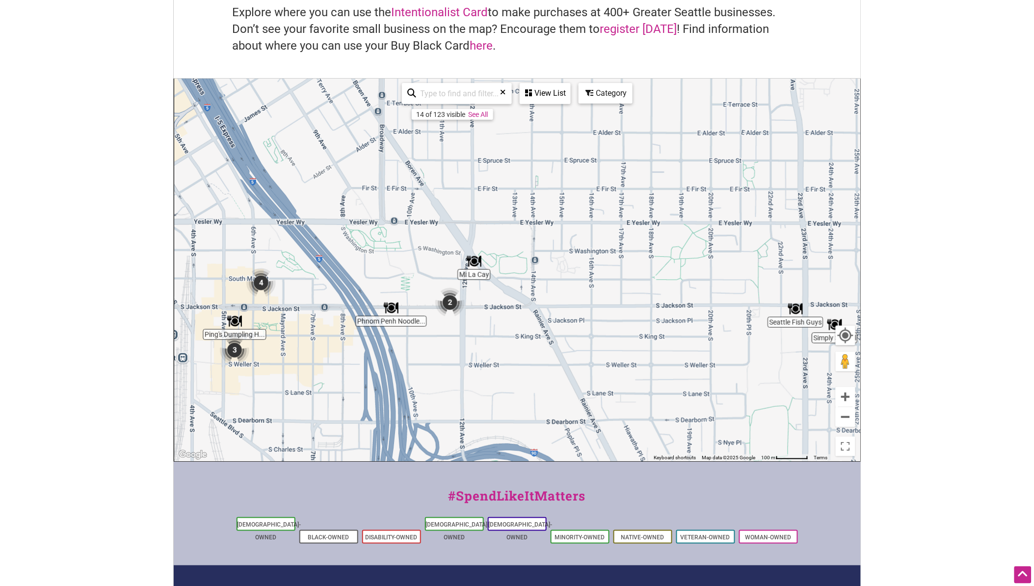
drag, startPoint x: 577, startPoint y: 189, endPoint x: 561, endPoint y: 263, distance: 75.4
click at [565, 261] on div "To navigate, press the arrow keys." at bounding box center [517, 270] width 686 height 382
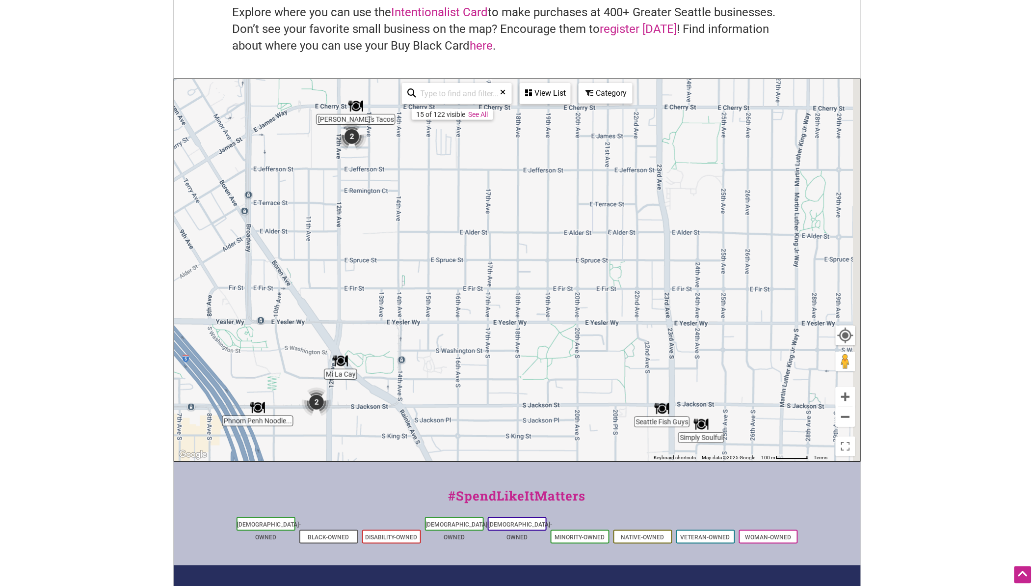
drag, startPoint x: 681, startPoint y: 276, endPoint x: 562, endPoint y: 277, distance: 119.3
click at [562, 277] on div "To navigate, press the arrow keys." at bounding box center [517, 270] width 686 height 382
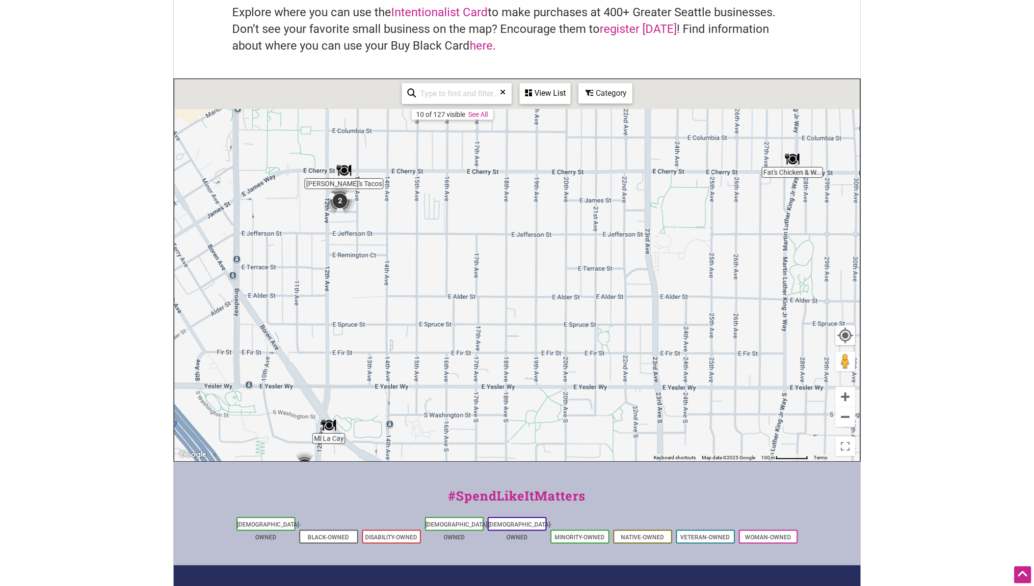
drag, startPoint x: 382, startPoint y: 158, endPoint x: 382, endPoint y: 261, distance: 103.6
click at [382, 261] on div "To navigate, press the arrow keys." at bounding box center [517, 270] width 686 height 382
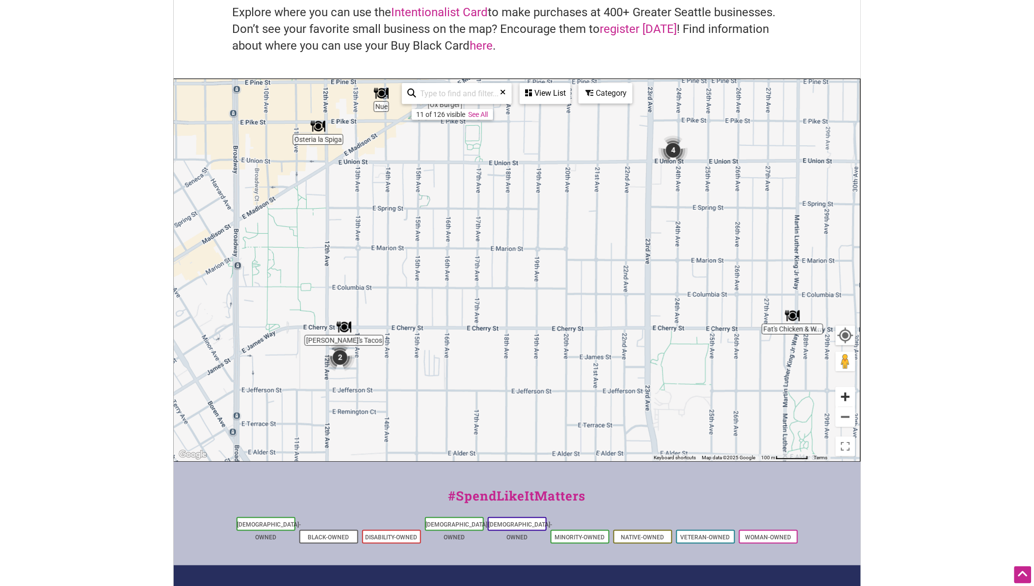
click at [848, 391] on button "Zoom in" at bounding box center [846, 397] width 20 height 20
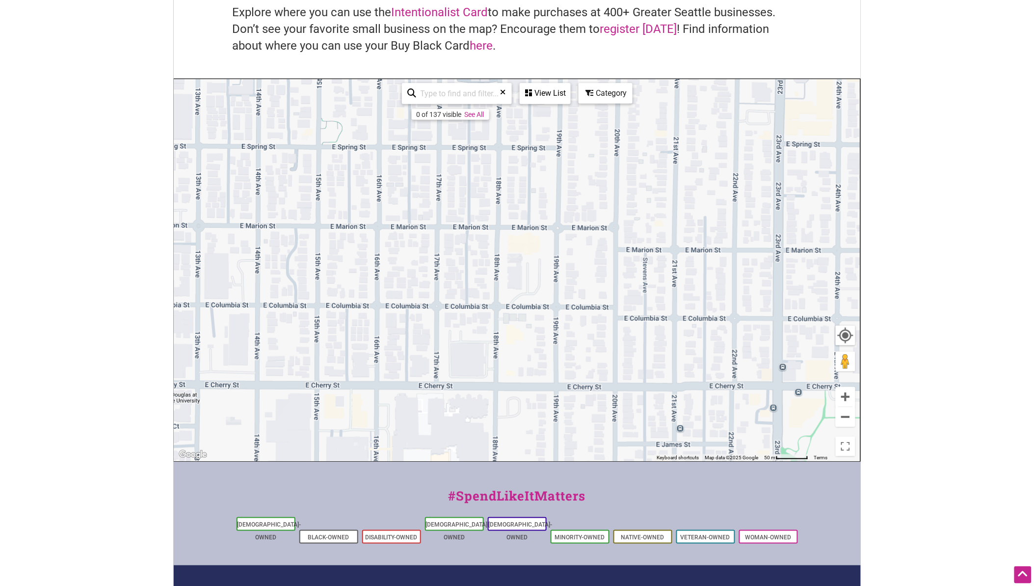
drag, startPoint x: 743, startPoint y: 235, endPoint x: 582, endPoint y: 413, distance: 239.8
click at [585, 411] on div "To navigate, press the arrow keys." at bounding box center [517, 270] width 686 height 382
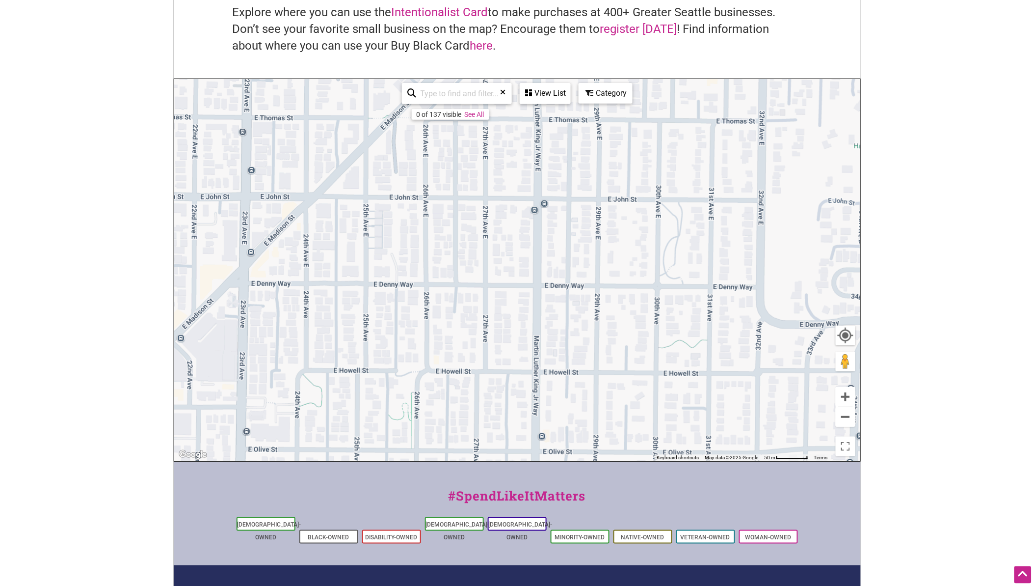
drag, startPoint x: 596, startPoint y: 354, endPoint x: 614, endPoint y: 266, distance: 89.6
click at [613, 268] on div "To navigate, press the arrow keys." at bounding box center [517, 270] width 686 height 382
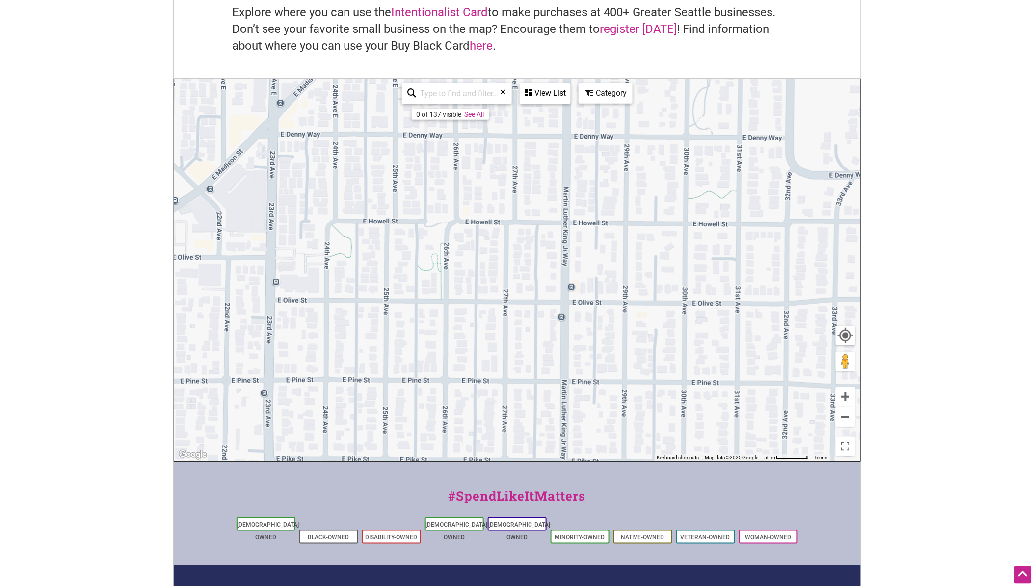
drag, startPoint x: 472, startPoint y: 420, endPoint x: 487, endPoint y: 272, distance: 148.5
click at [486, 285] on div "To navigate, press the arrow keys." at bounding box center [517, 270] width 686 height 382
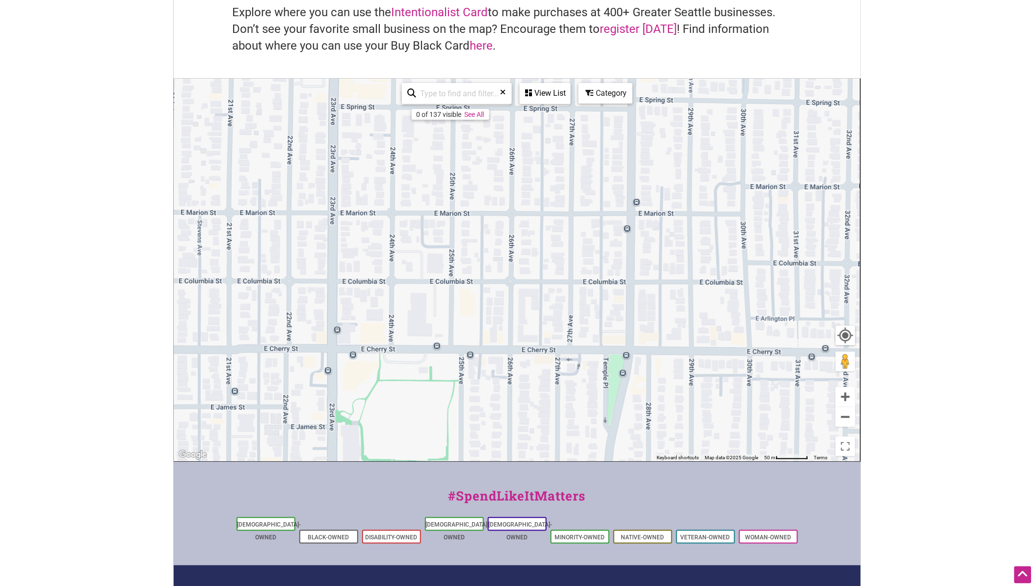
drag, startPoint x: 487, startPoint y: 272, endPoint x: 590, endPoint y: 204, distance: 123.6
click at [590, 204] on div "To navigate, press the arrow keys." at bounding box center [517, 270] width 686 height 382
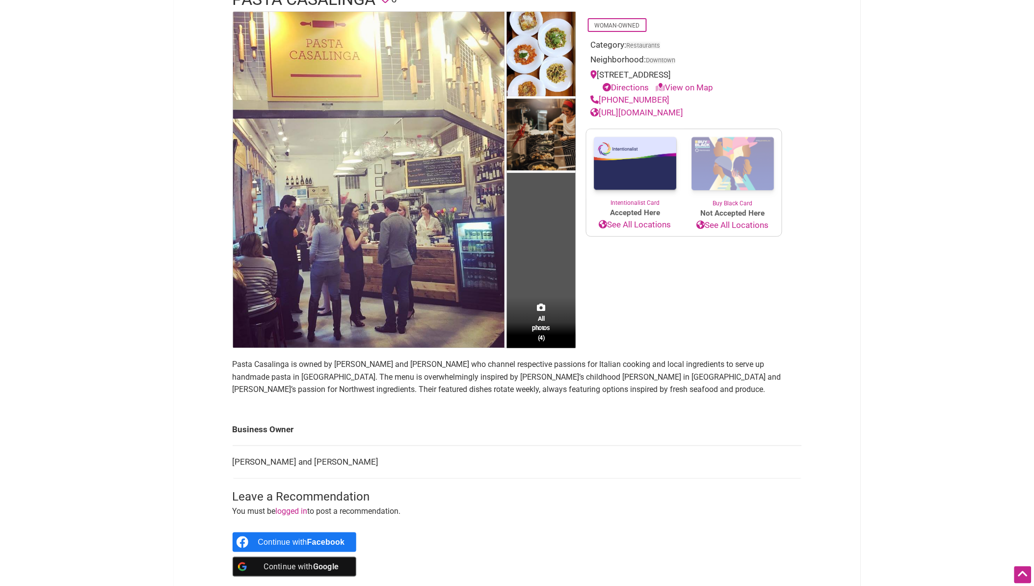
scroll to position [54, 0]
